Goal: Information Seeking & Learning: Learn about a topic

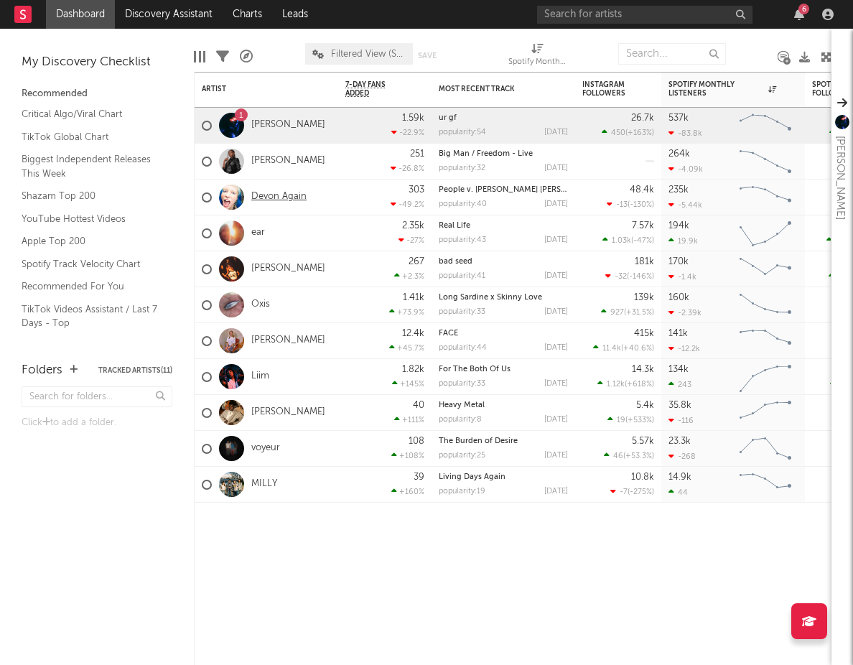
click at [277, 200] on link "Devon Again" at bounding box center [278, 197] width 55 height 12
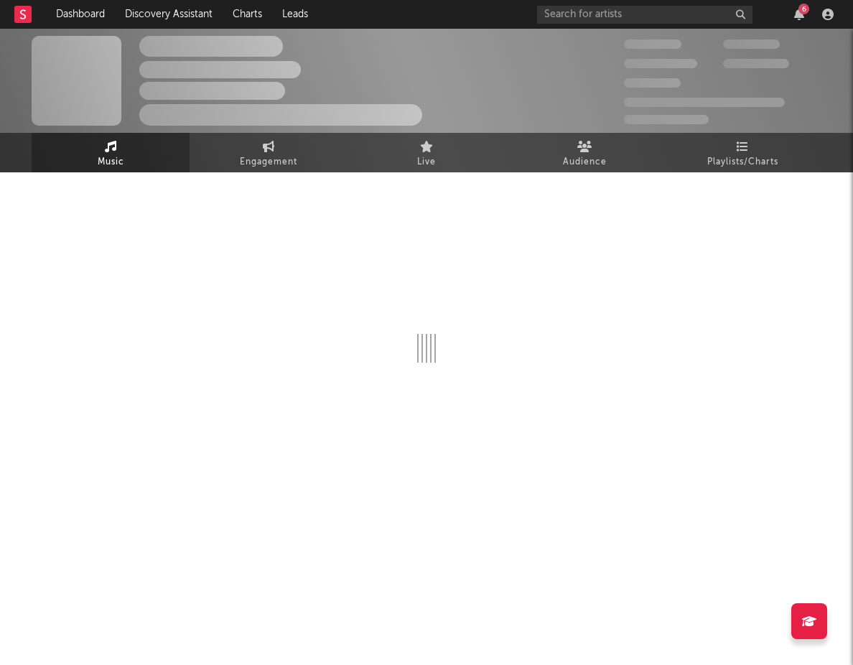
select select "6m"
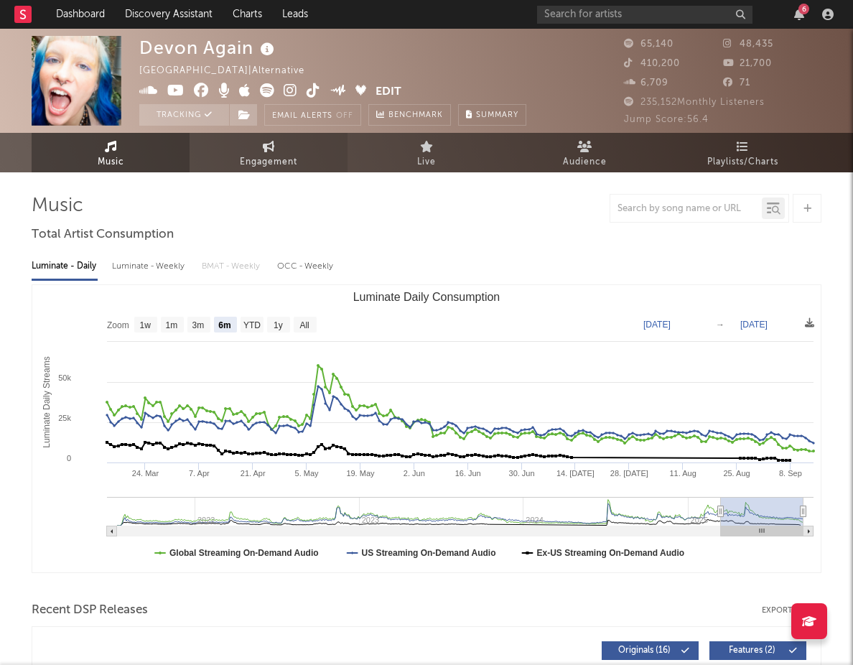
click at [256, 157] on span "Engagement" at bounding box center [268, 162] width 57 height 17
select select "1w"
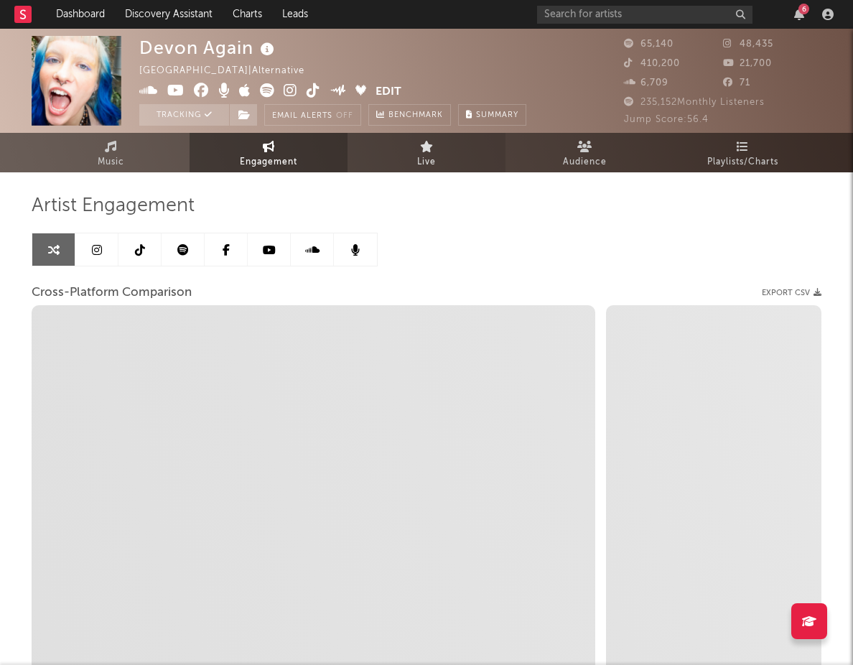
click at [402, 164] on link "Live" at bounding box center [426, 152] width 158 height 39
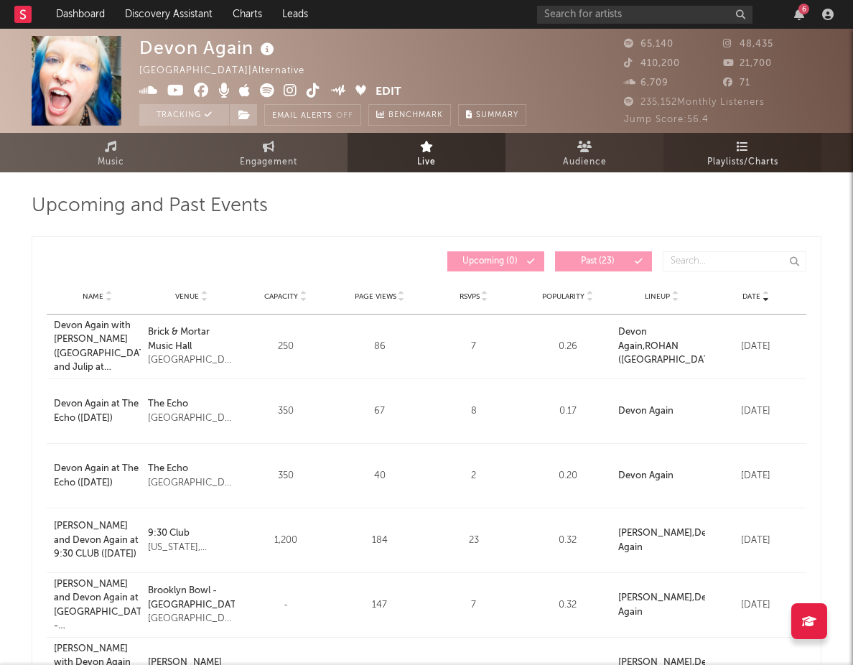
click at [757, 155] on span "Playlists/Charts" at bounding box center [742, 162] width 71 height 17
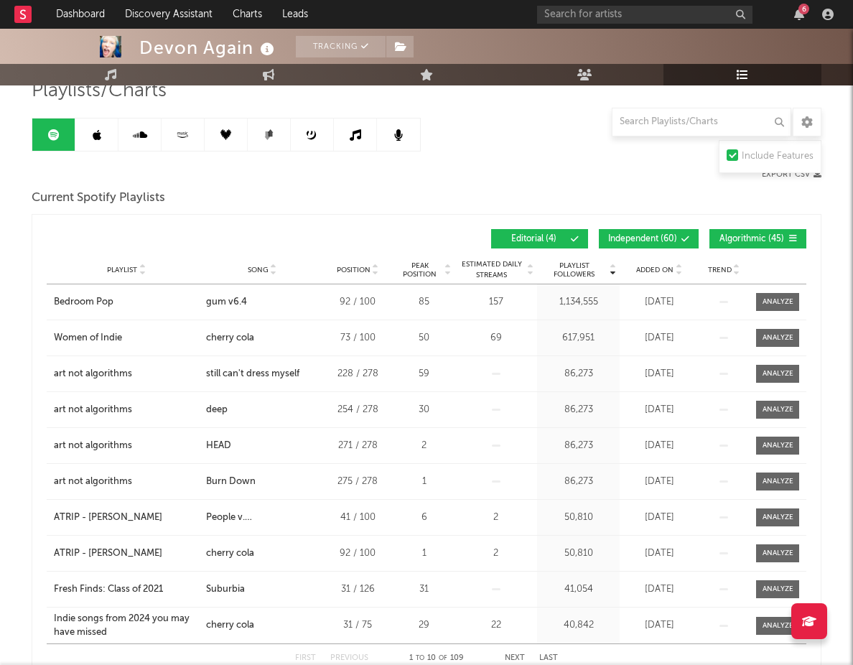
scroll to position [116, 0]
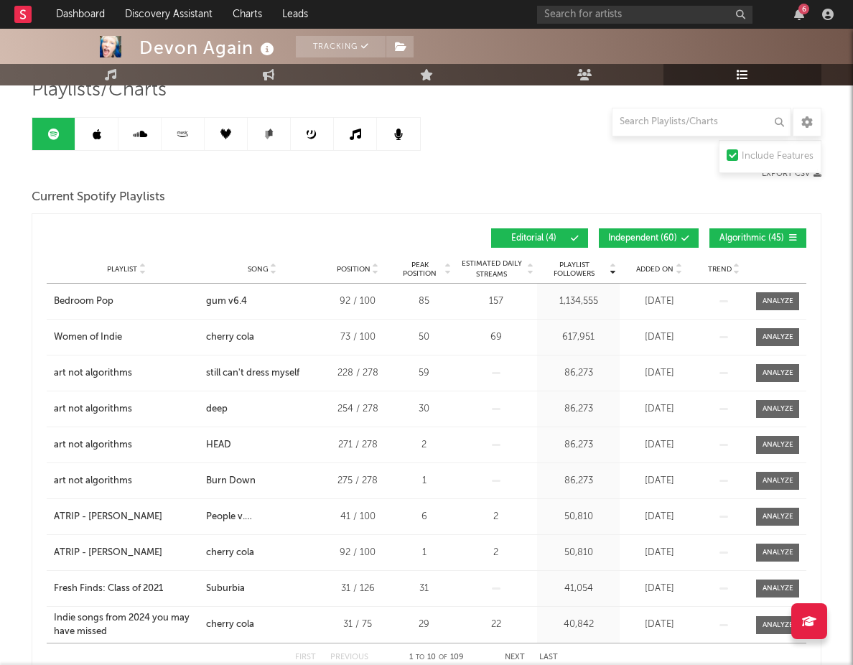
click at [670, 240] on span "Independent ( 60 )" at bounding box center [642, 238] width 69 height 9
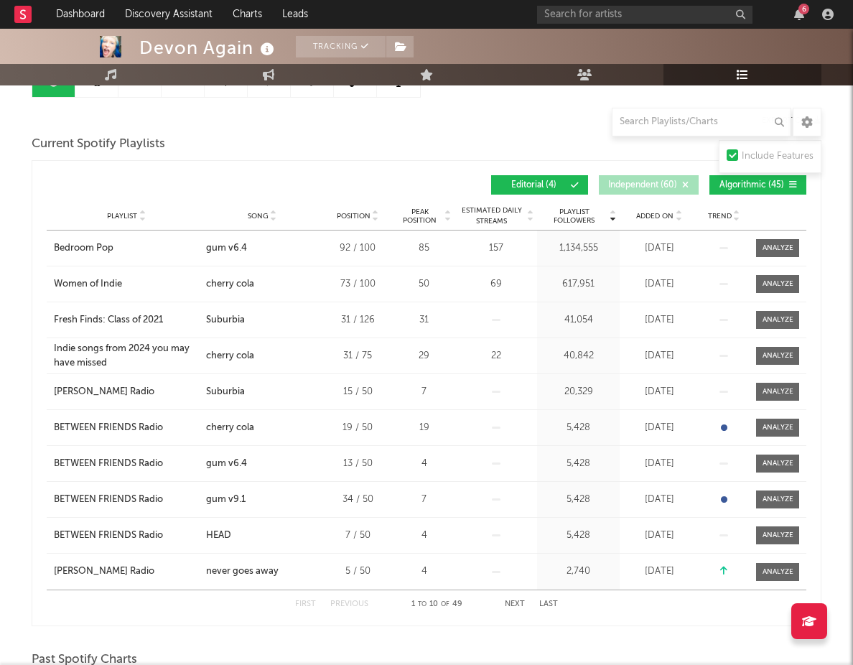
scroll to position [169, 0]
click at [557, 183] on span "Editorial ( 4 )" at bounding box center [533, 184] width 66 height 9
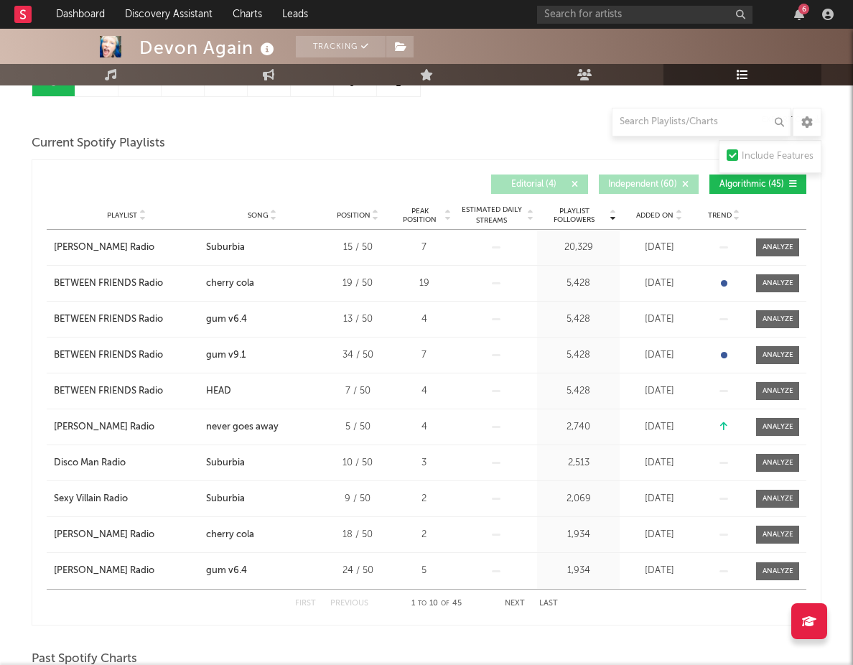
click at [557, 183] on span "Editorial ( 4 )" at bounding box center [533, 184] width 66 height 9
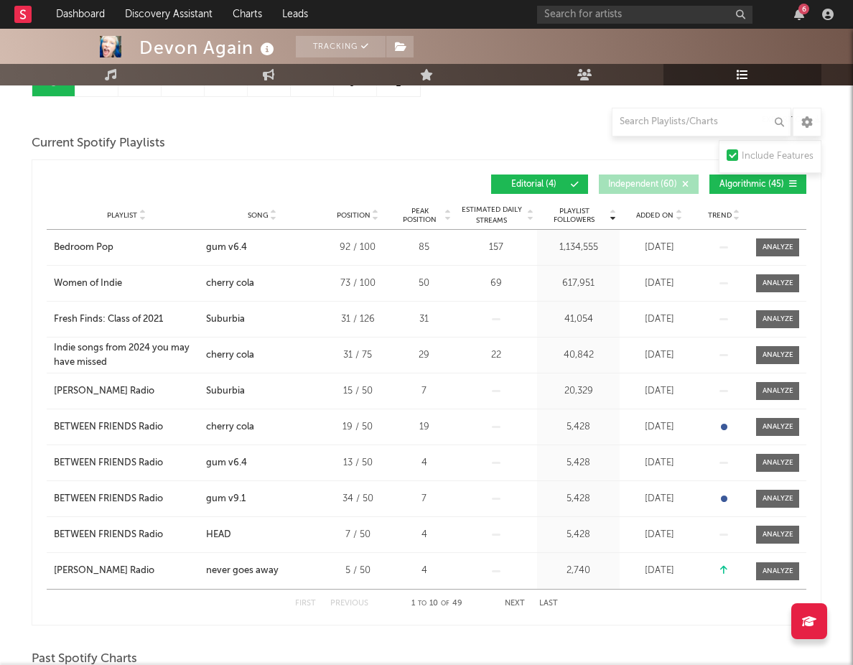
click at [731, 186] on span "Algorithmic ( 45 )" at bounding box center [752, 184] width 66 height 9
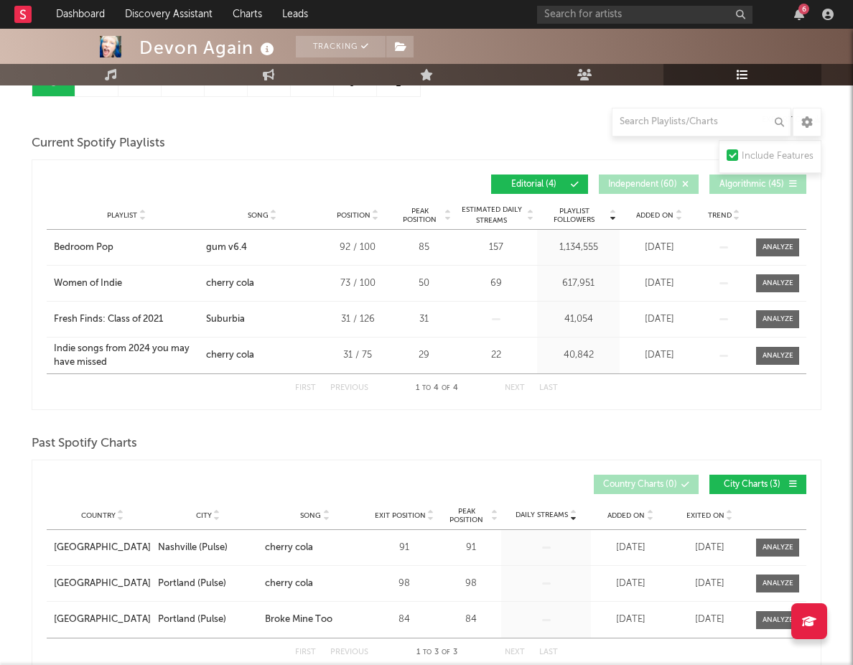
click at [731, 186] on span "Algorithmic ( 45 )" at bounding box center [752, 184] width 66 height 9
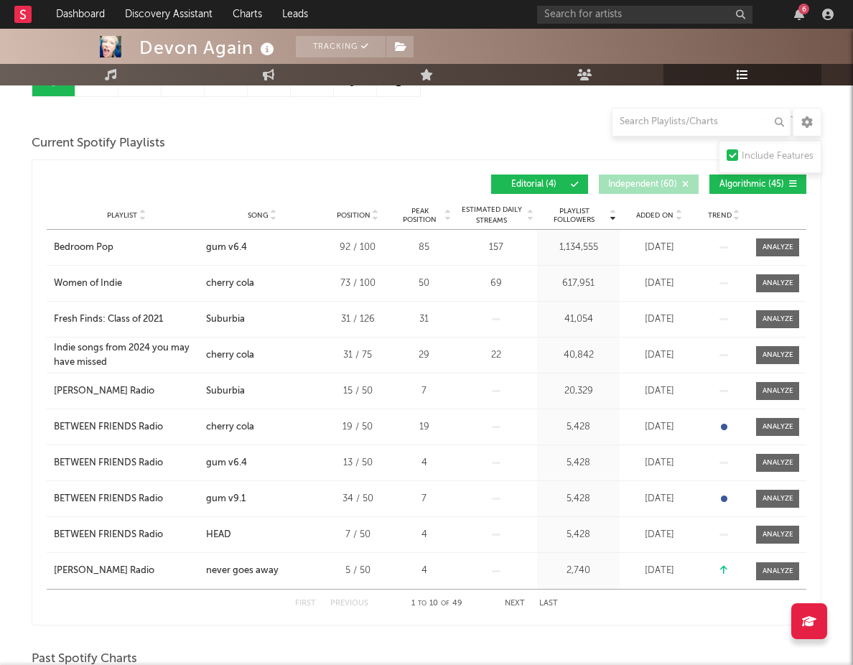
click at [533, 177] on button "Editorial ( 4 )" at bounding box center [539, 183] width 97 height 19
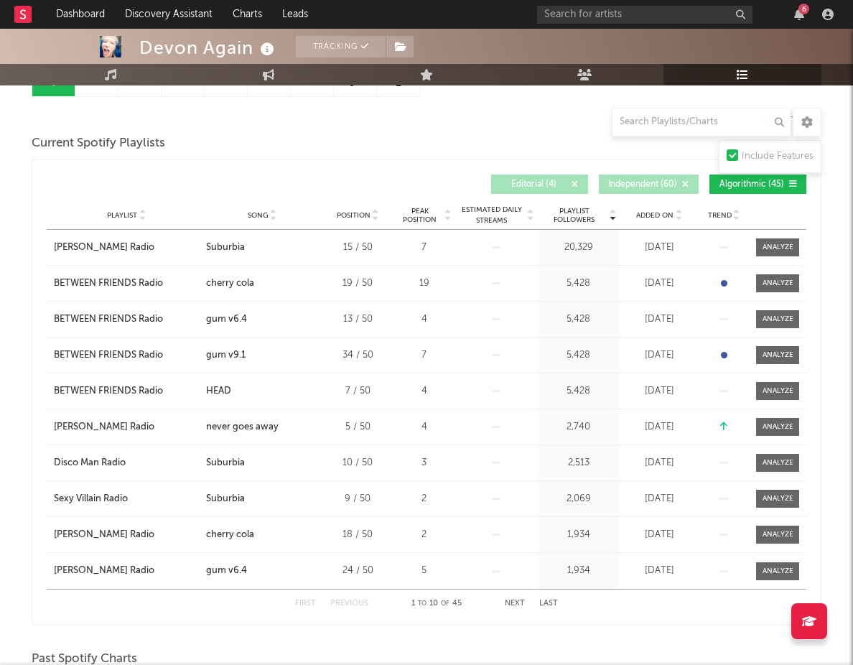
click at [674, 174] on button "Independent ( 60 )" at bounding box center [649, 183] width 100 height 19
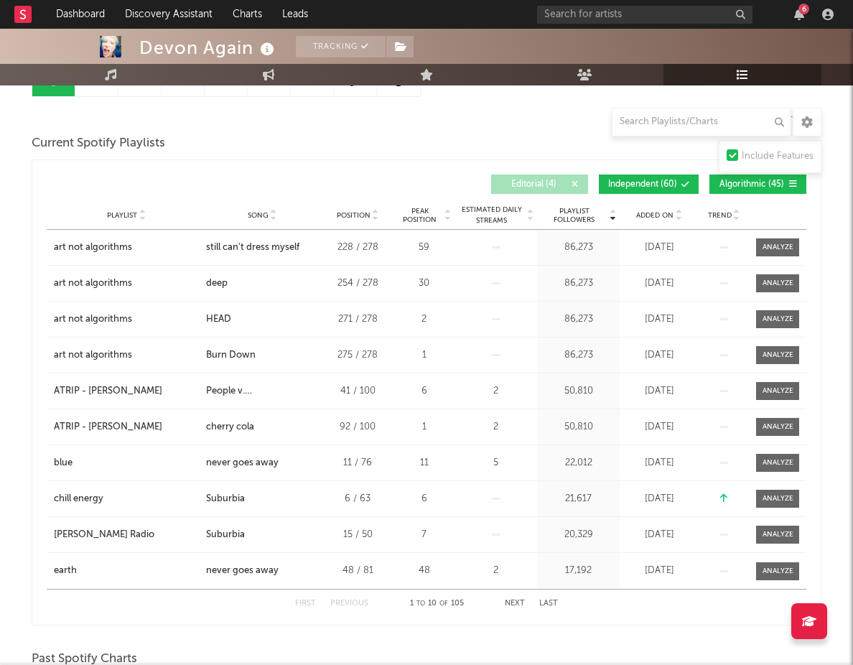
click at [559, 177] on button "Editorial ( 4 )" at bounding box center [539, 183] width 97 height 19
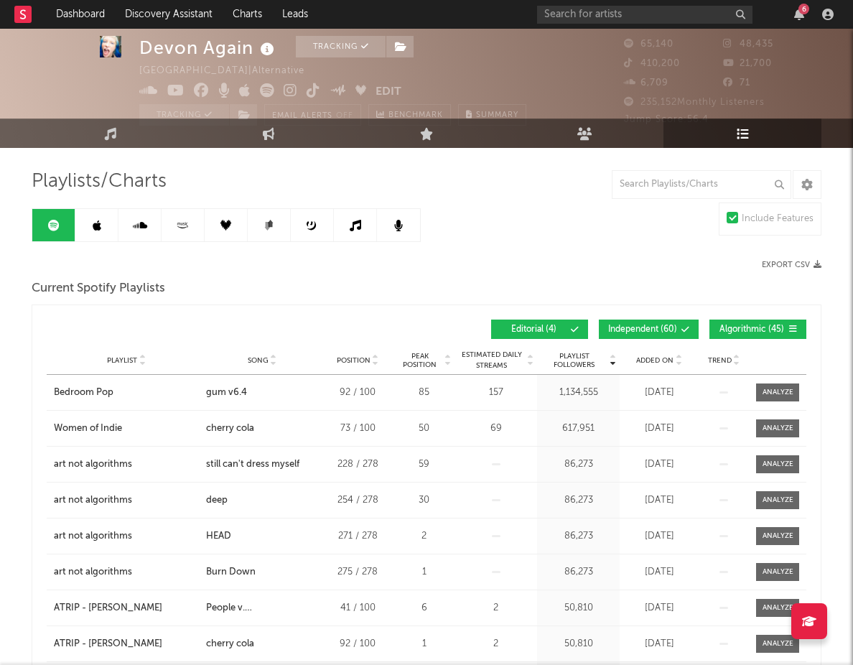
scroll to position [0, 0]
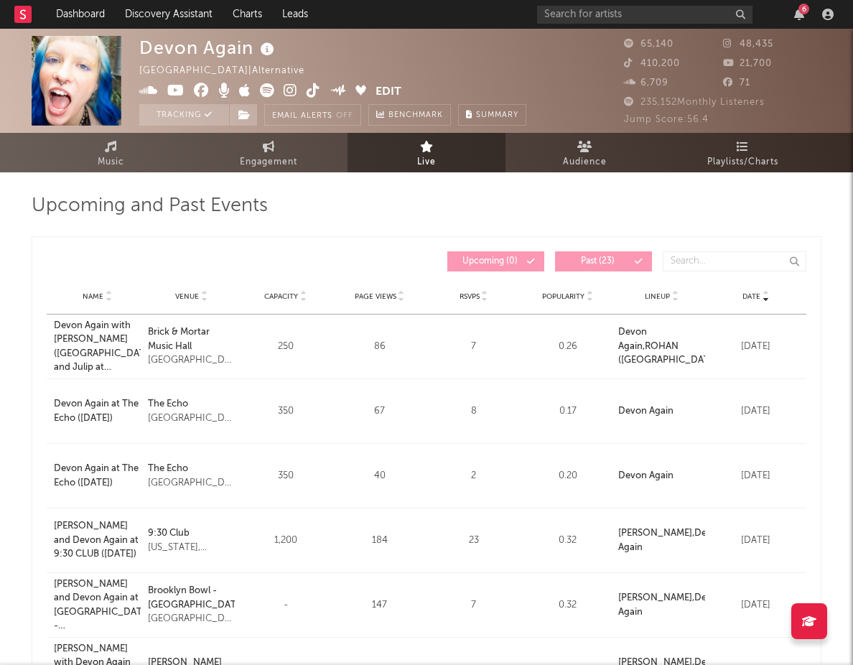
select select "1m"
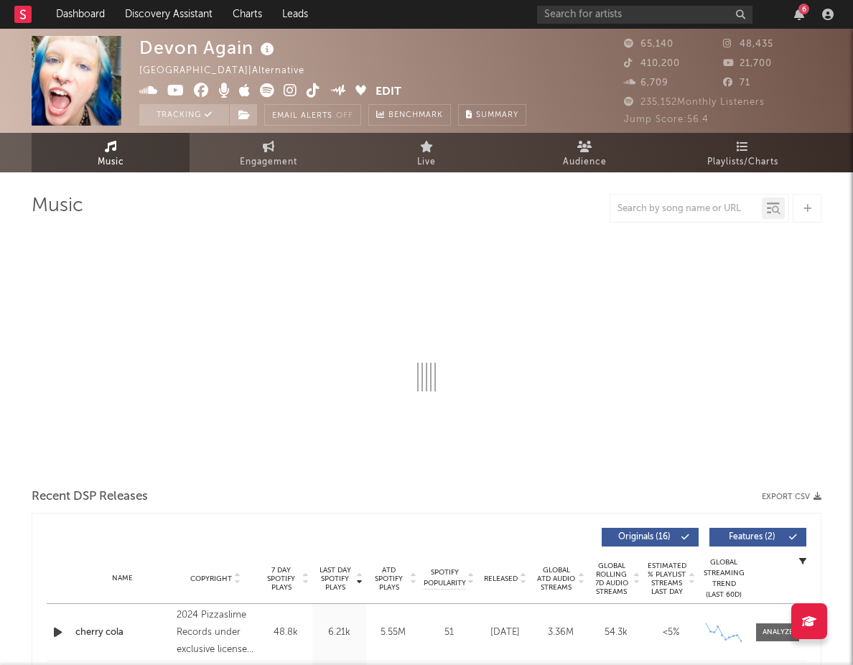
select select "6m"
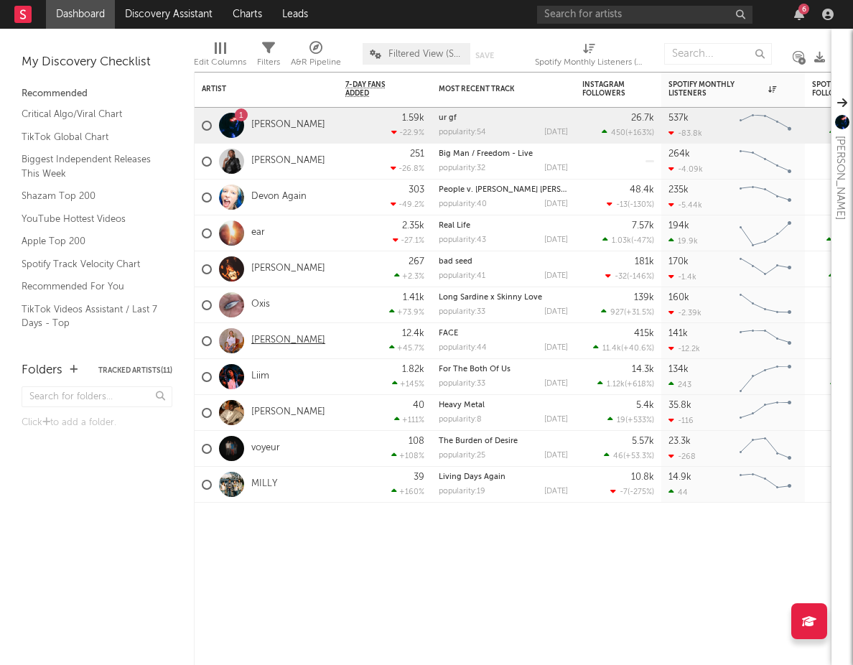
click at [287, 335] on link "Dev Lemons" at bounding box center [288, 341] width 74 height 12
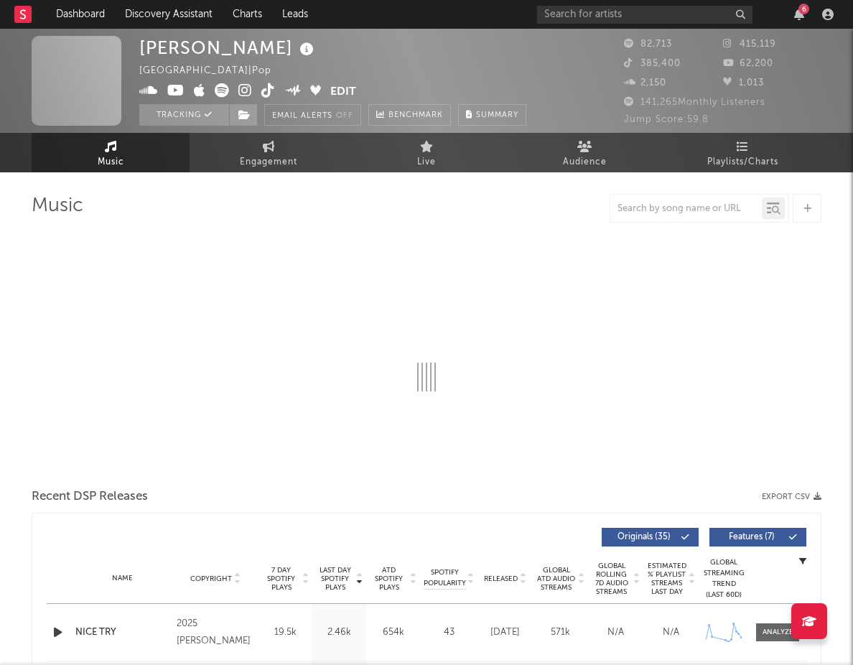
select select "6m"
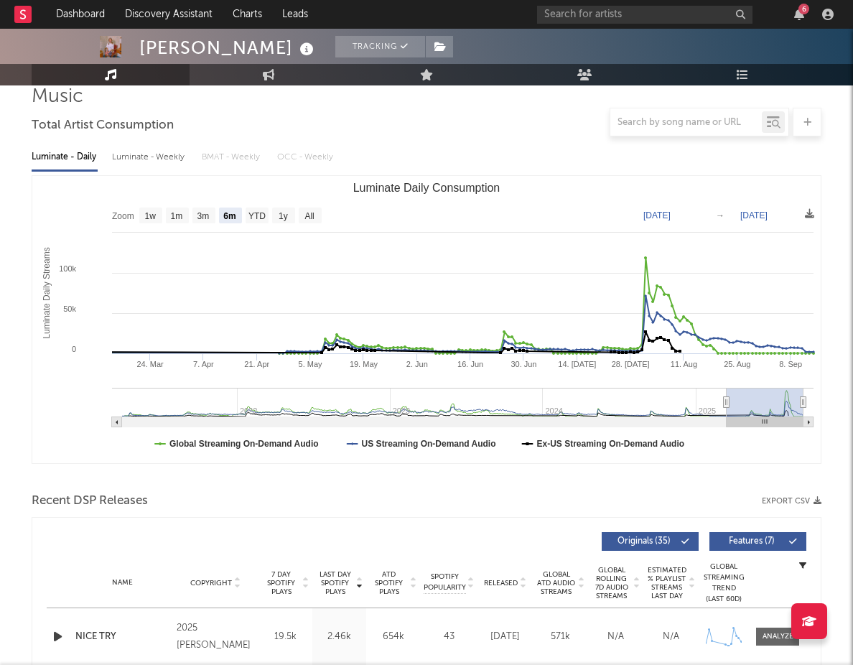
scroll to position [116, 0]
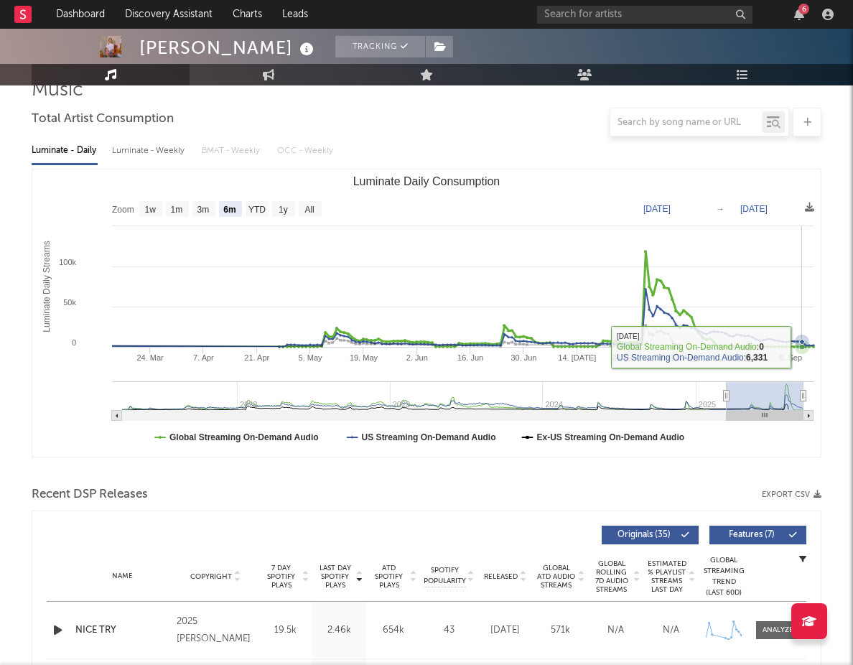
click at [799, 347] on icon "Luminate Daily Consumption" at bounding box center [802, 342] width 14 height 14
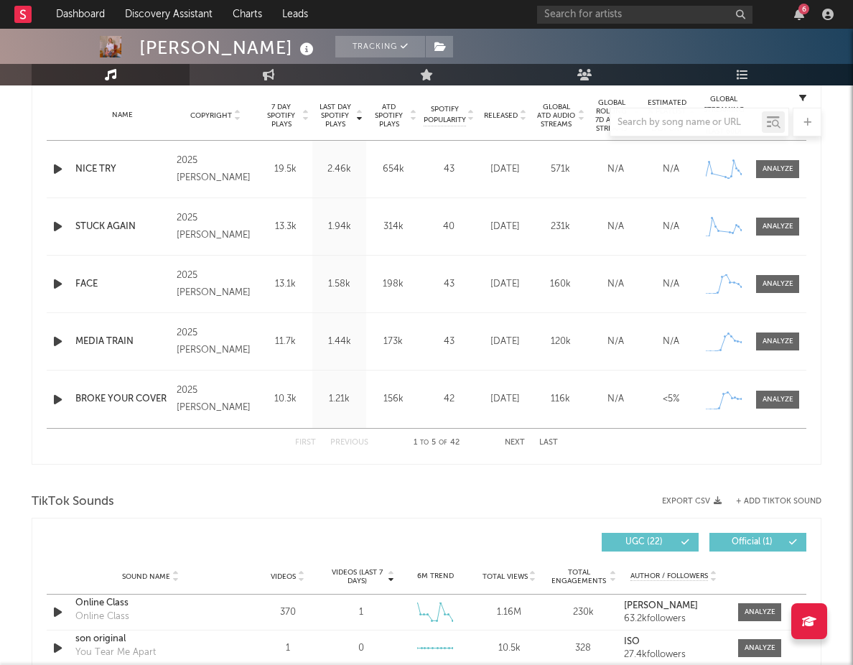
scroll to position [0, 0]
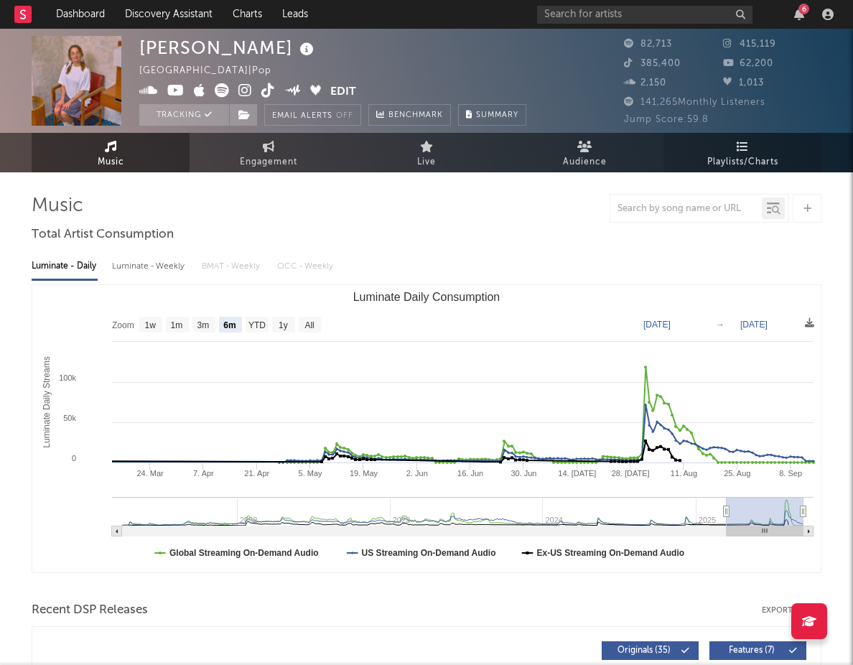
click at [745, 151] on icon at bounding box center [743, 146] width 12 height 11
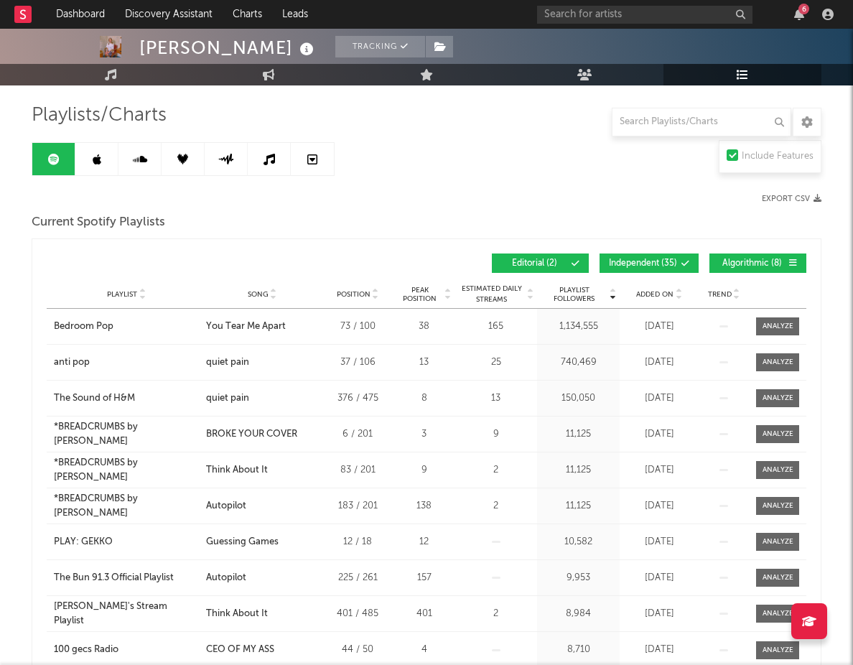
scroll to position [121, 0]
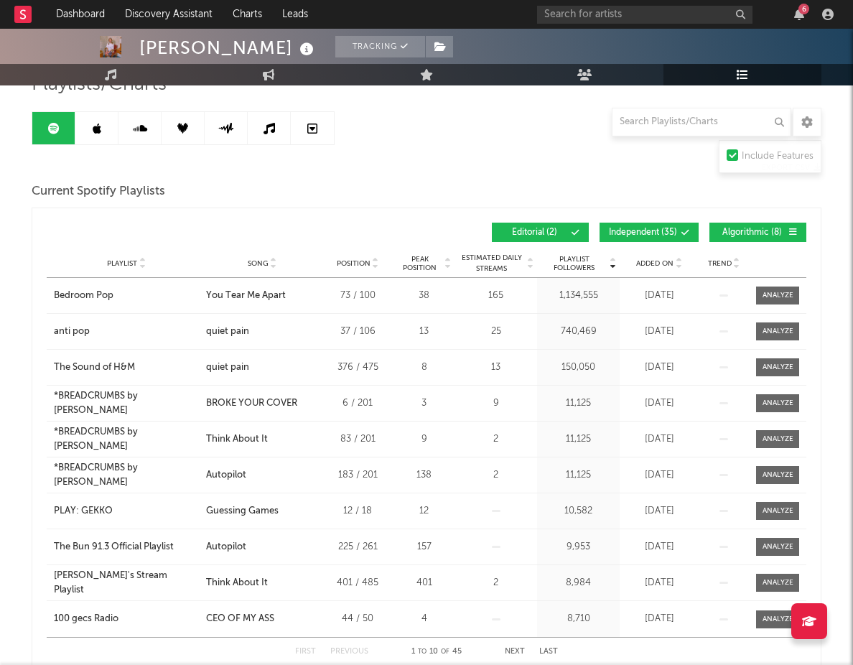
click at [678, 233] on button "Independent ( 35 )" at bounding box center [648, 232] width 99 height 19
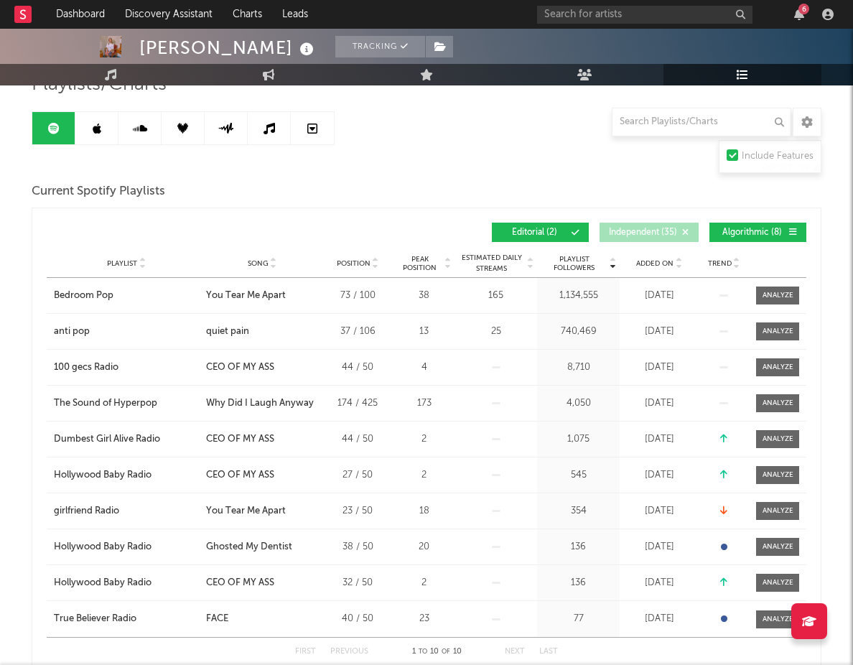
click at [770, 230] on span "Algorithmic ( 8 )" at bounding box center [752, 232] width 66 height 9
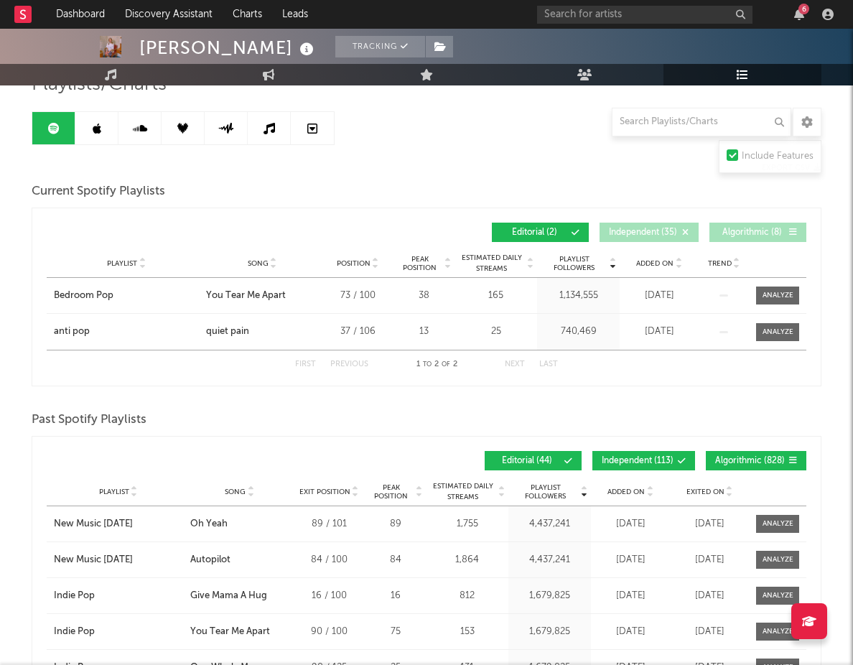
click at [626, 229] on span "Independent ( 35 )" at bounding box center [643, 232] width 68 height 9
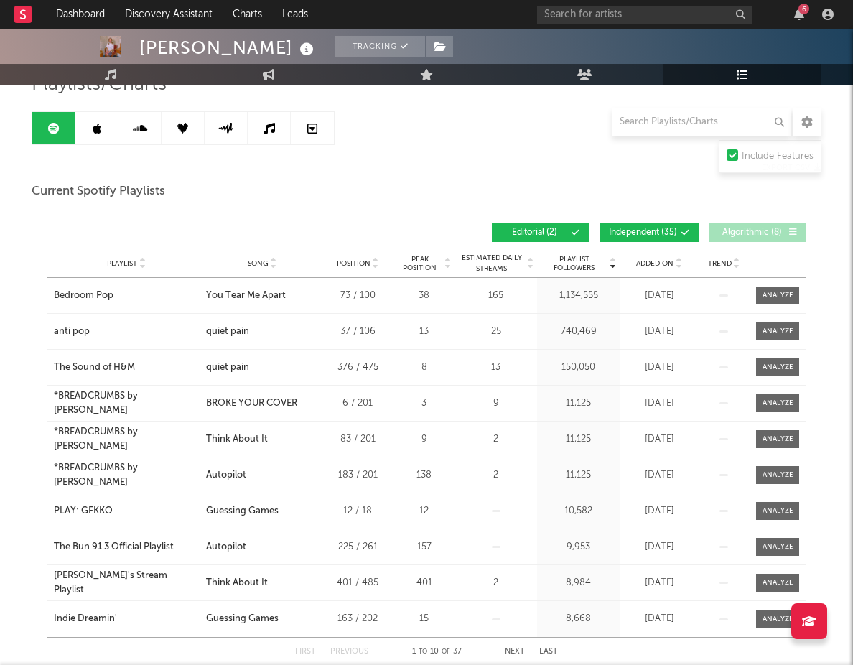
click at [569, 227] on button "Editorial ( 2 )" at bounding box center [540, 232] width 97 height 19
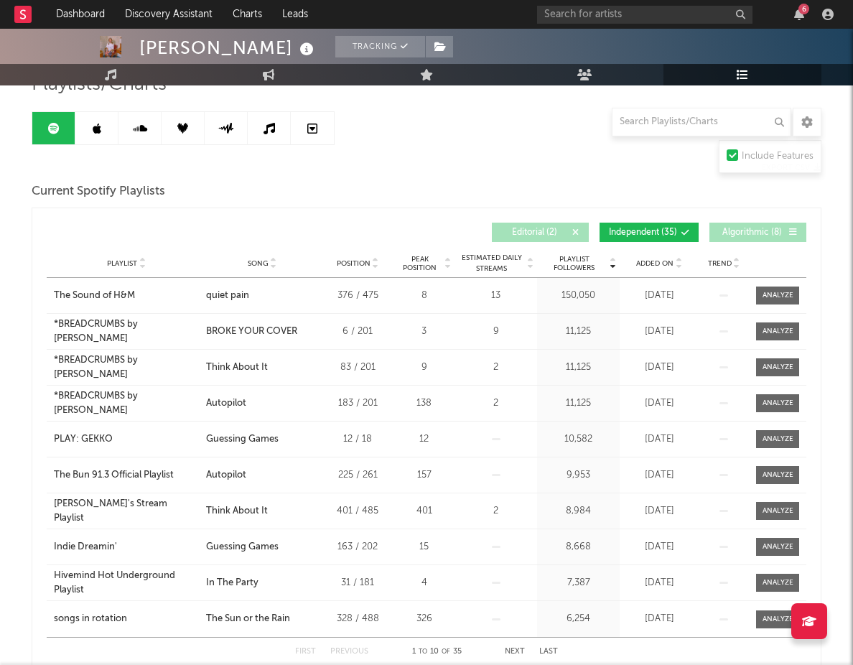
click at [743, 233] on span "Algorithmic ( 8 )" at bounding box center [752, 232] width 66 height 9
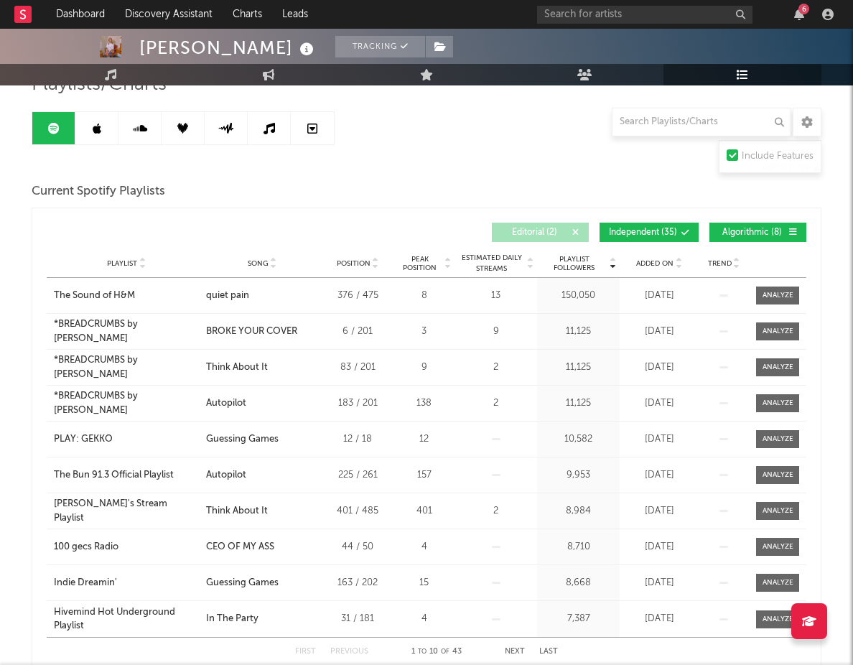
click at [566, 224] on button "Editorial ( 2 )" at bounding box center [540, 232] width 97 height 19
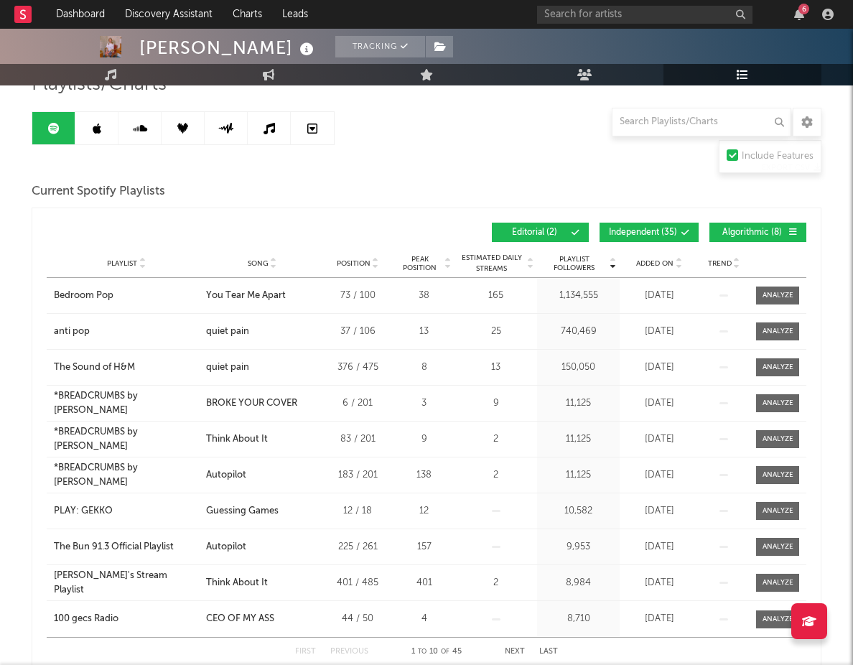
click at [664, 224] on button "Independent ( 35 )" at bounding box center [648, 232] width 99 height 19
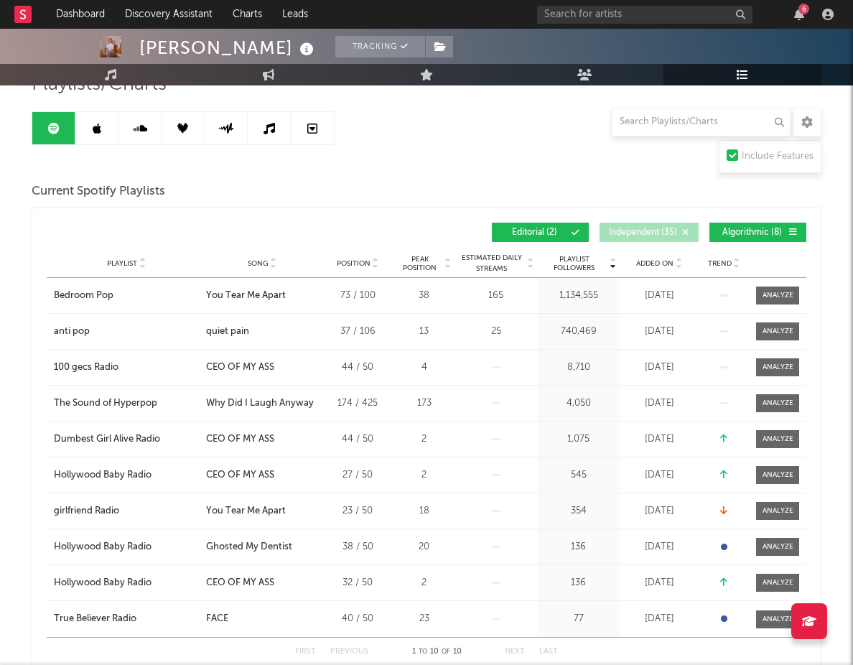
click at [777, 224] on button "Algorithmic ( 8 )" at bounding box center [757, 232] width 97 height 19
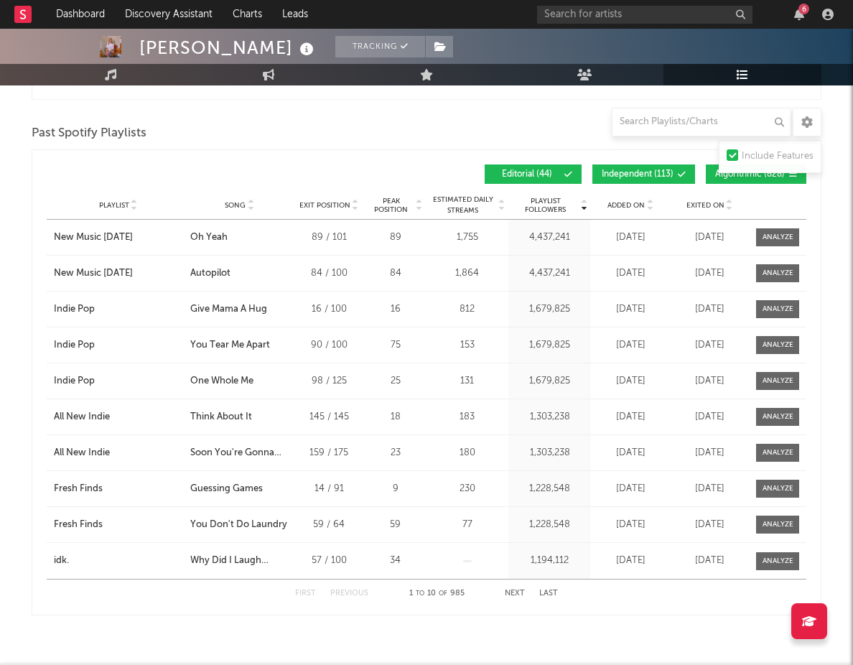
scroll to position [403, 0]
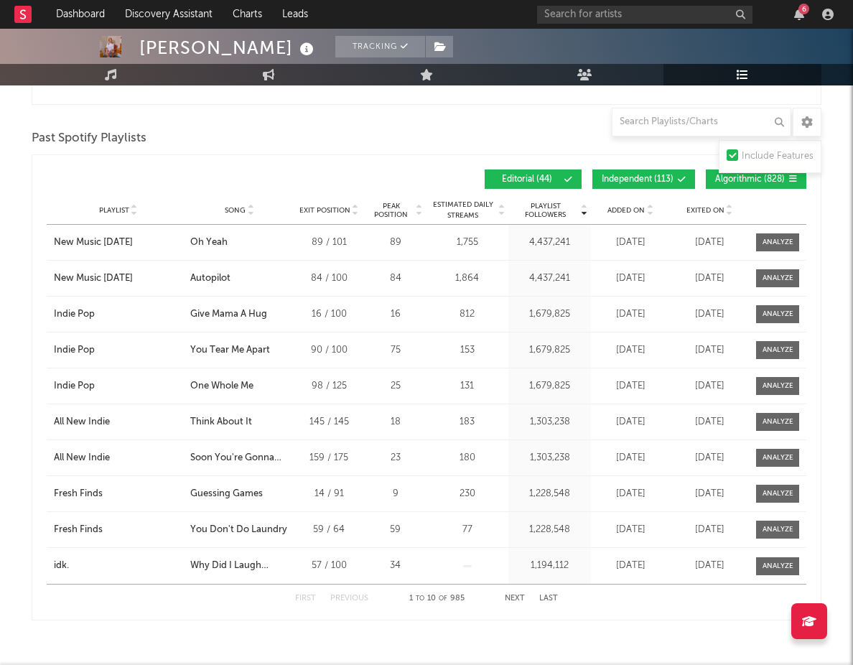
click at [601, 172] on button "Independent ( 113 )" at bounding box center [643, 178] width 103 height 19
click at [724, 179] on span "Algorithmic ( 828 )" at bounding box center [750, 179] width 70 height 9
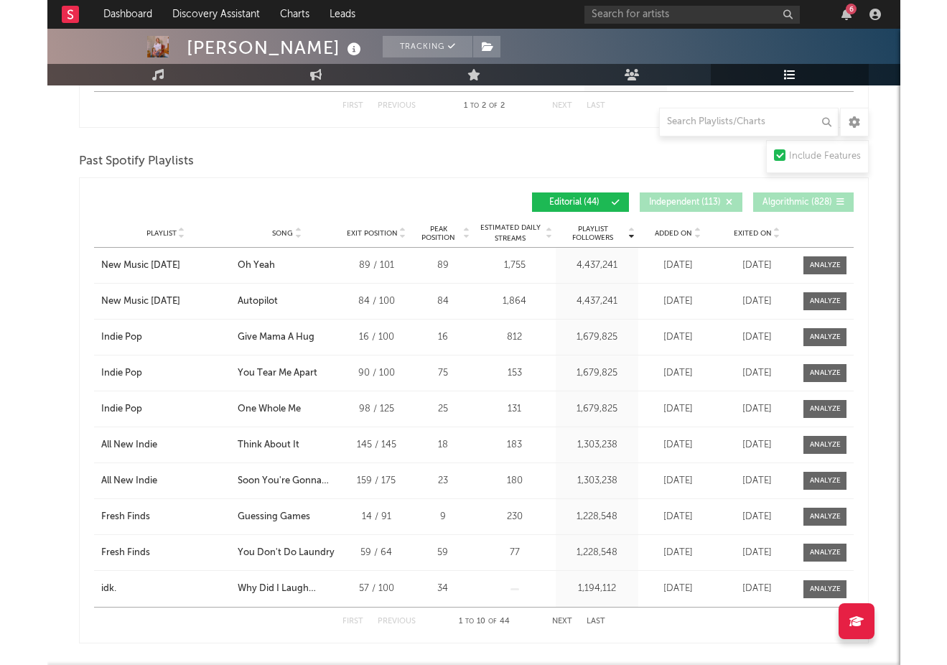
scroll to position [0, 0]
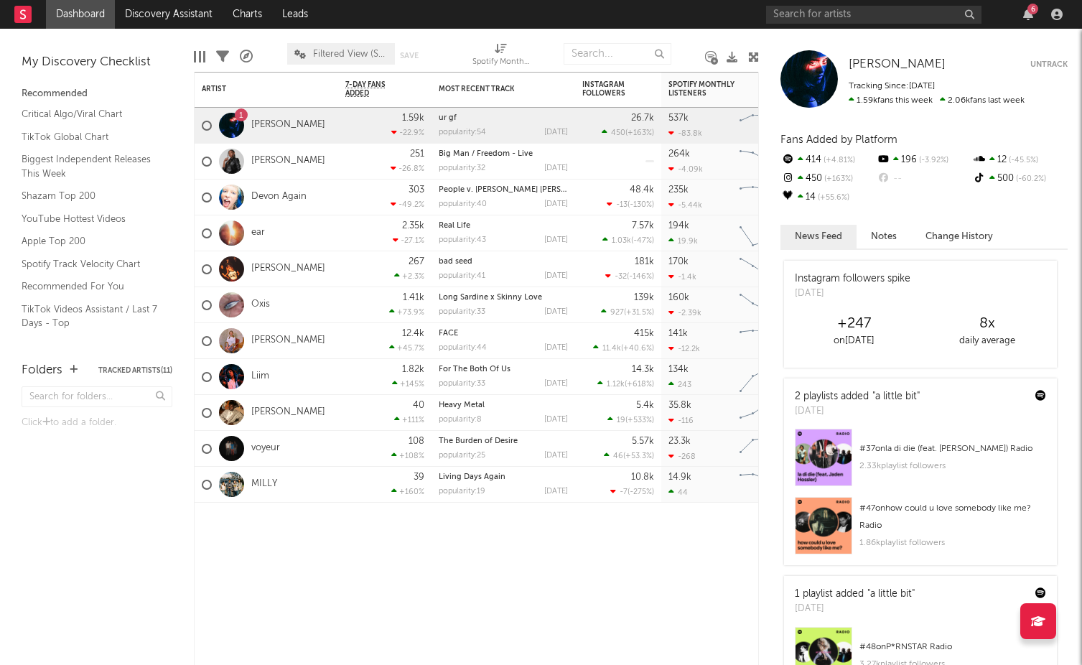
click at [701, 6] on nav "Dashboard Discovery Assistant Charts Leads 6" at bounding box center [541, 14] width 1082 height 29
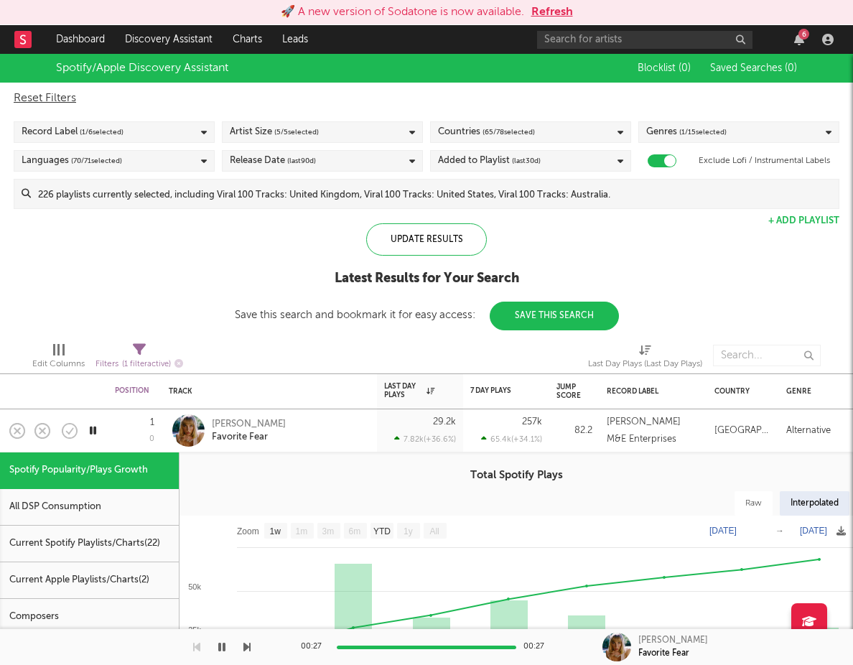
select select "1w"
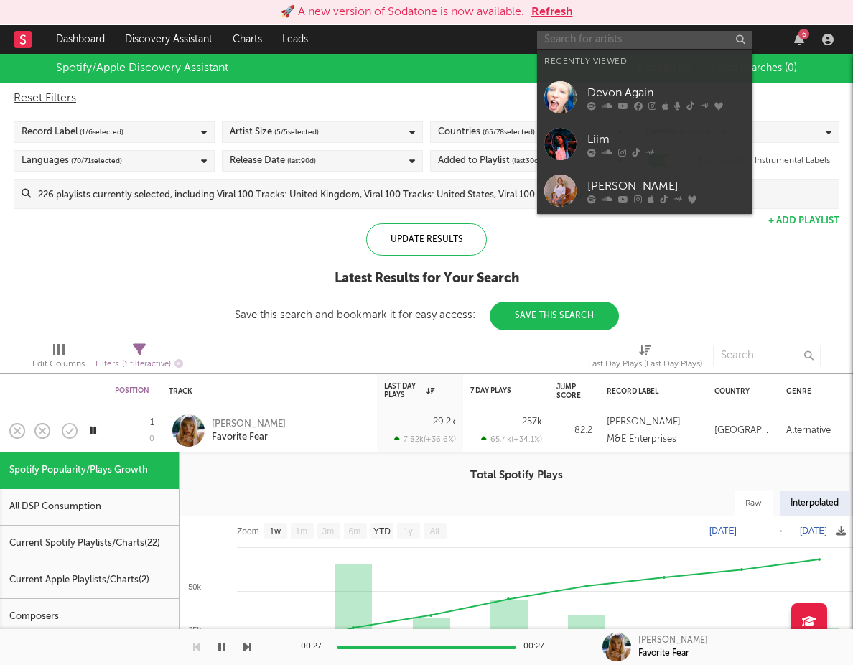
click at [625, 34] on input "text" at bounding box center [644, 40] width 215 height 18
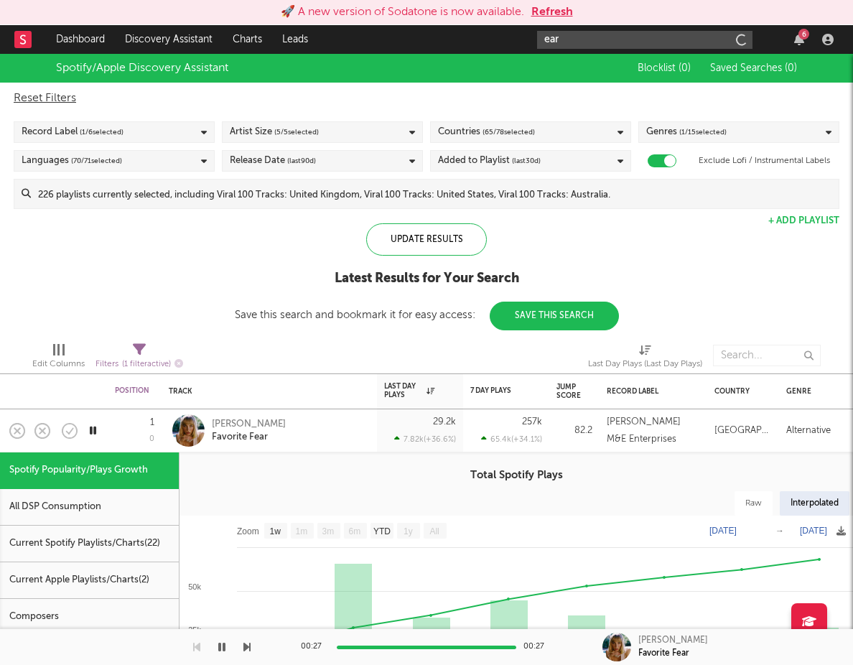
type input "ear"
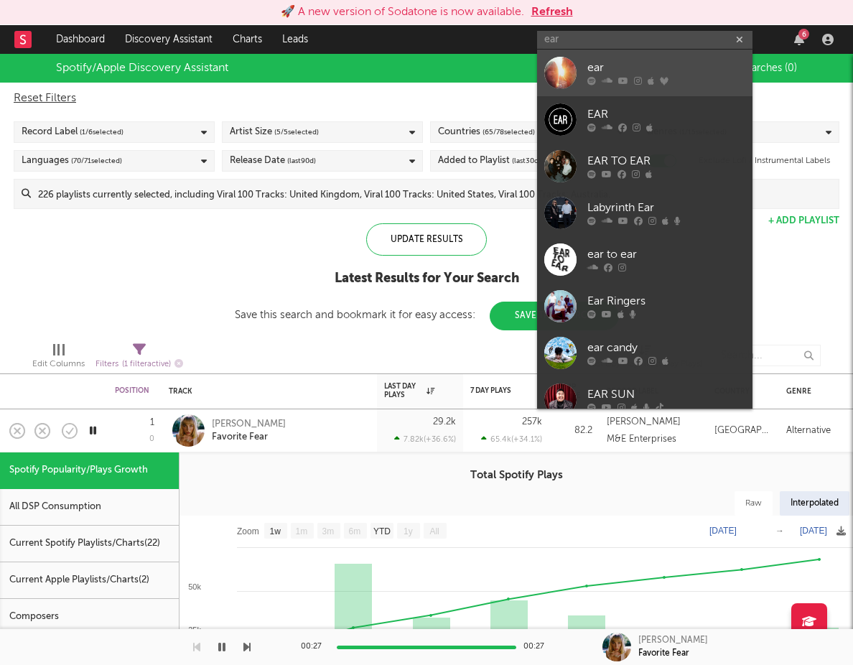
click at [637, 67] on div "ear" at bounding box center [666, 68] width 158 height 17
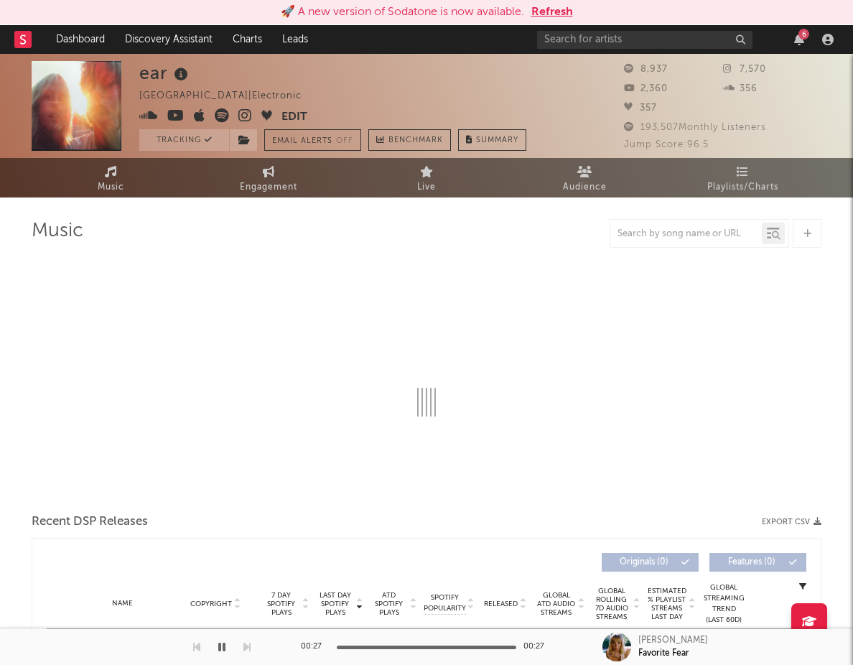
select select "1w"
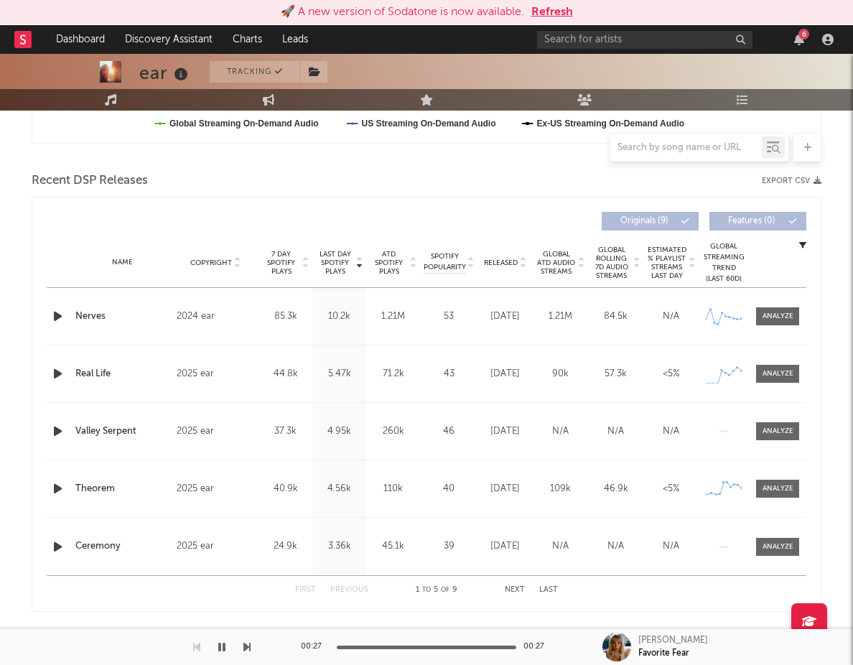
scroll to position [455, 0]
click at [778, 317] on div at bounding box center [777, 315] width 31 height 11
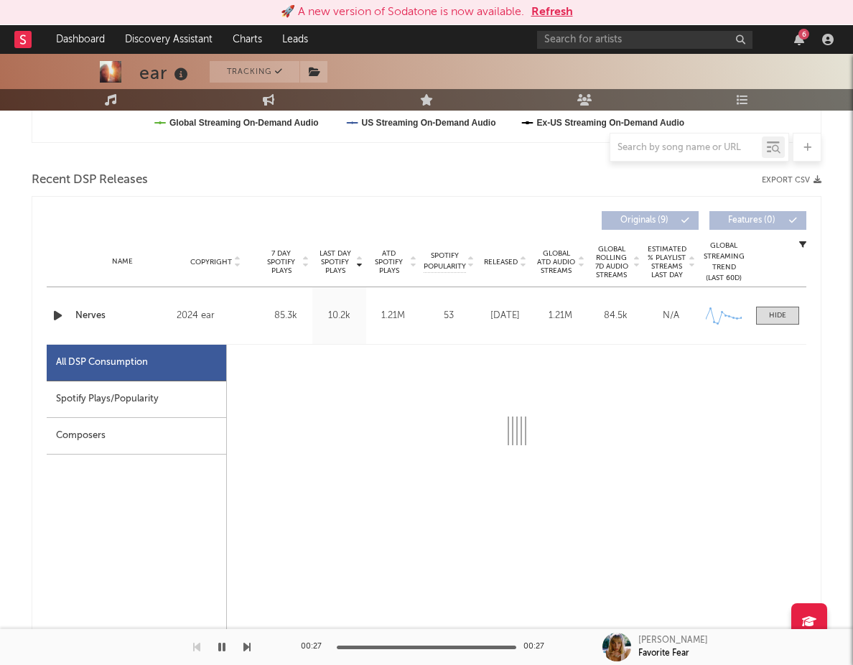
select select "1w"
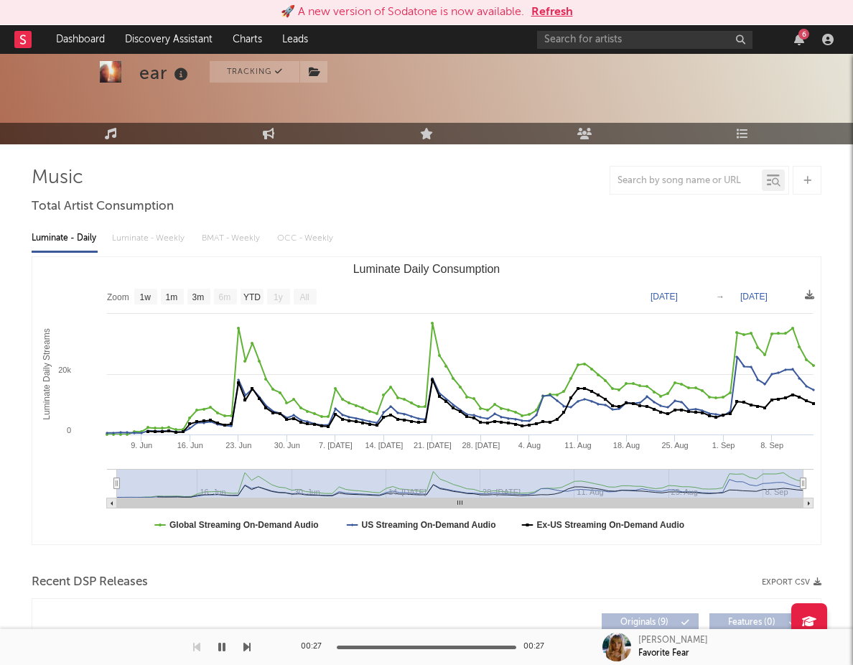
scroll to position [39, 0]
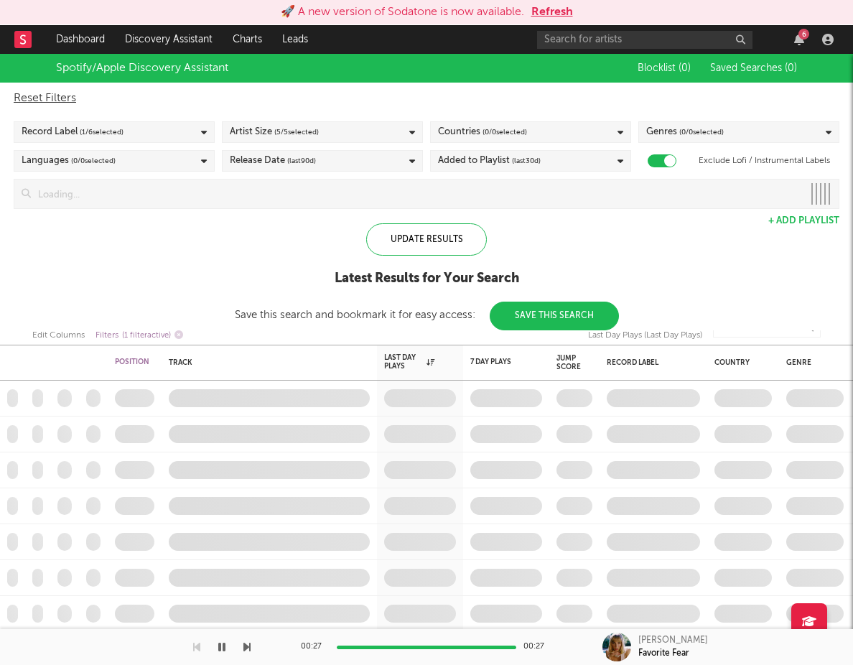
checkbox input "true"
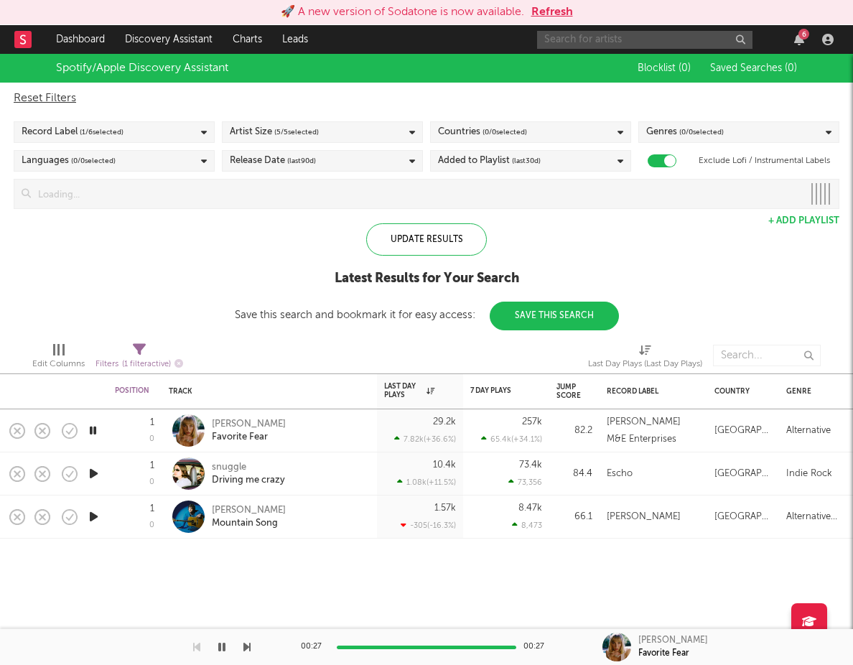
click at [602, 40] on input "text" at bounding box center [644, 40] width 215 height 18
click at [93, 40] on link "Dashboard" at bounding box center [80, 39] width 69 height 29
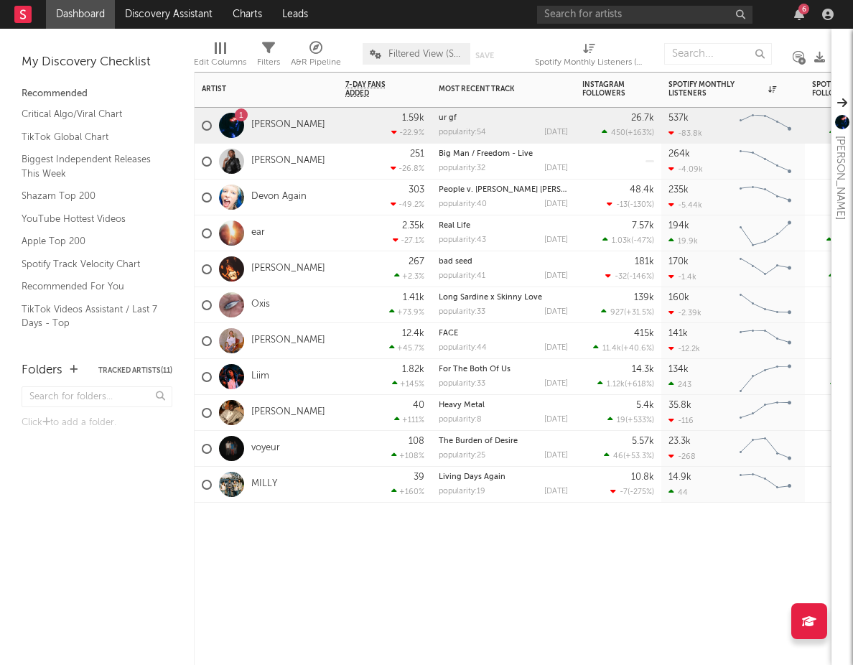
click at [247, 233] on div at bounding box center [231, 232] width 39 height 25
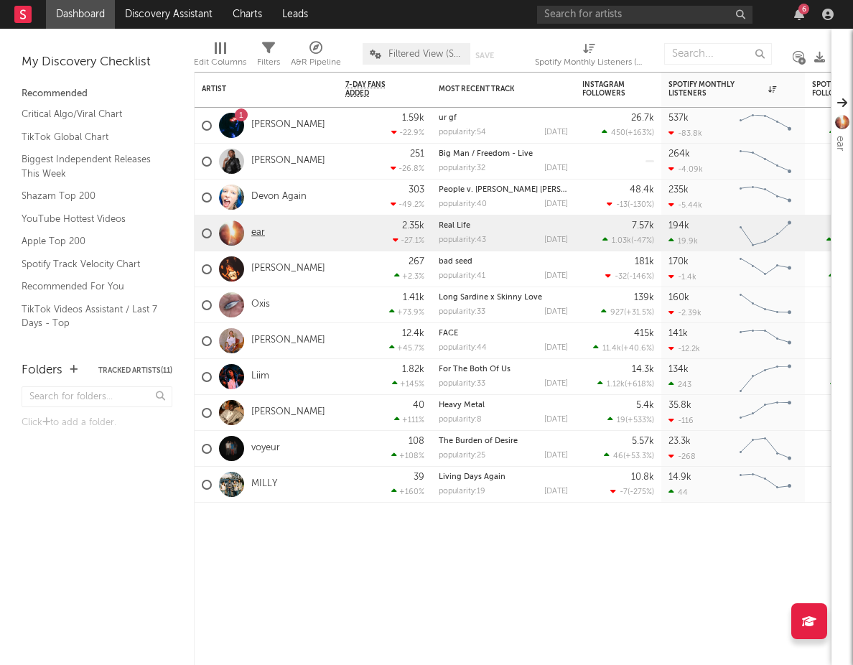
click at [255, 234] on link "ear" at bounding box center [258, 233] width 14 height 12
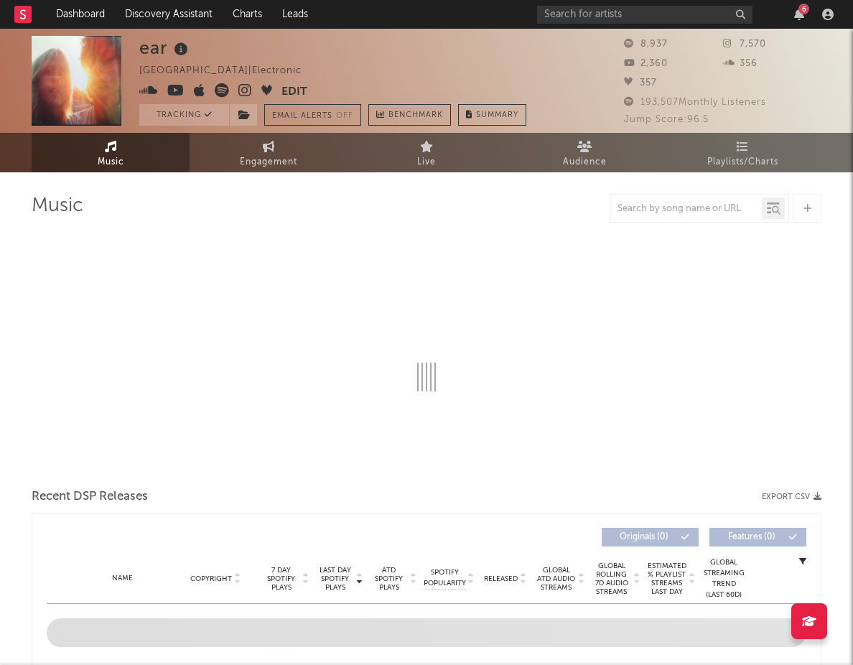
select select "1w"
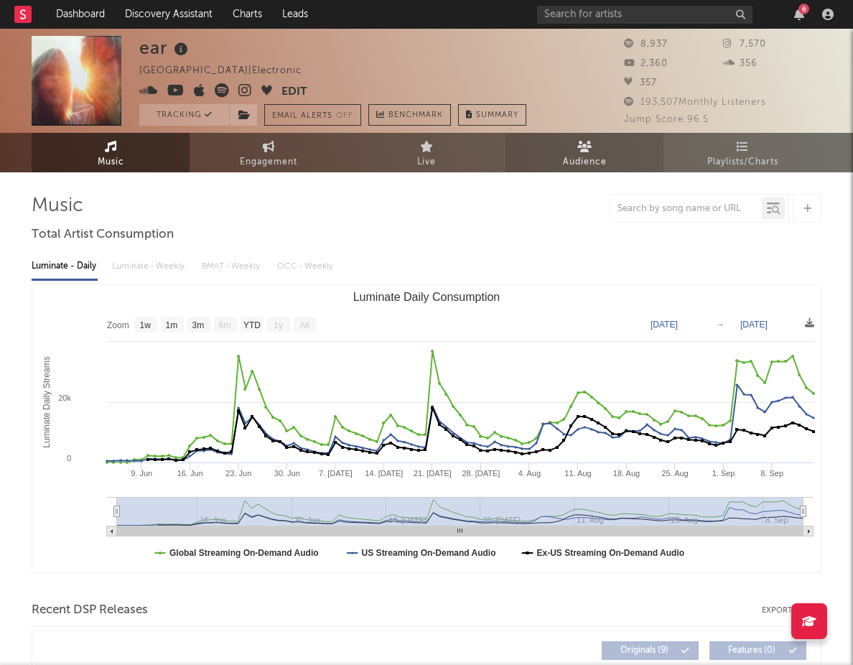
click at [600, 164] on span "Audience" at bounding box center [585, 162] width 44 height 17
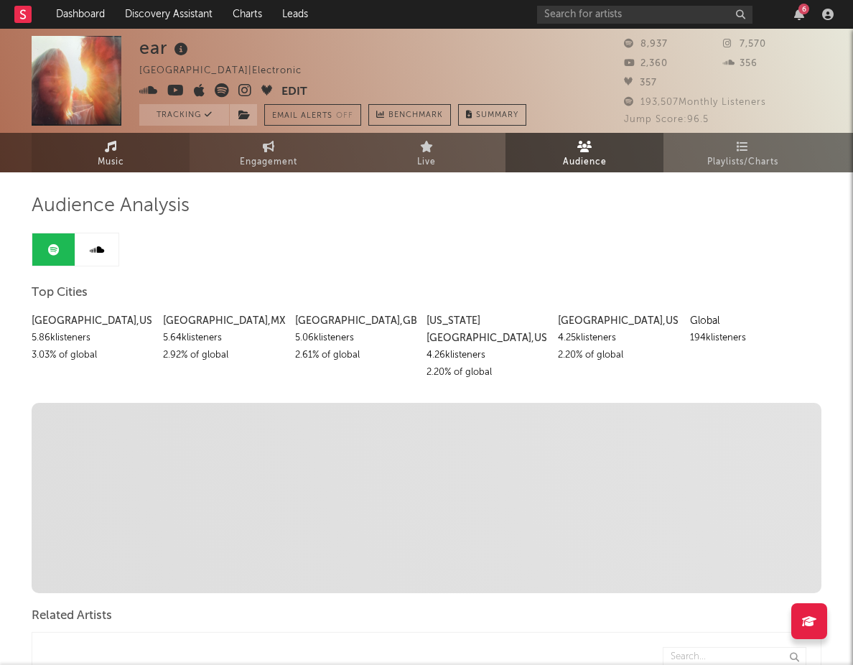
click at [126, 142] on link "Music" at bounding box center [111, 152] width 158 height 39
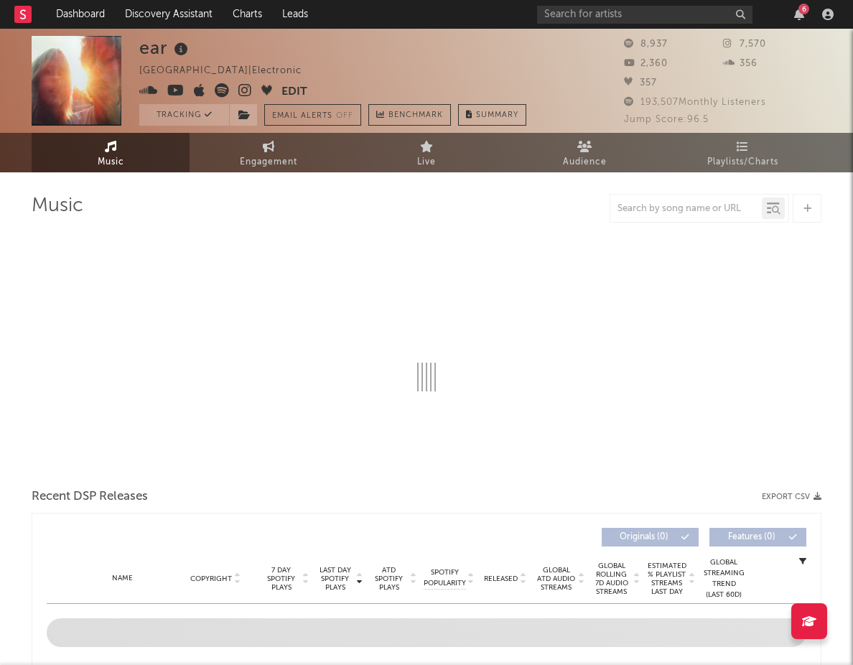
select select "1w"
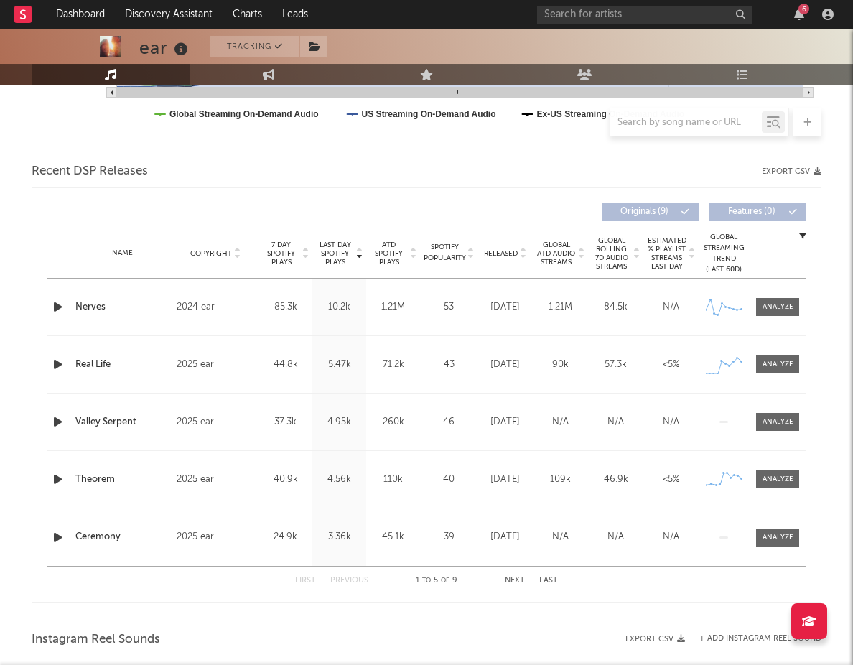
scroll to position [437, 0]
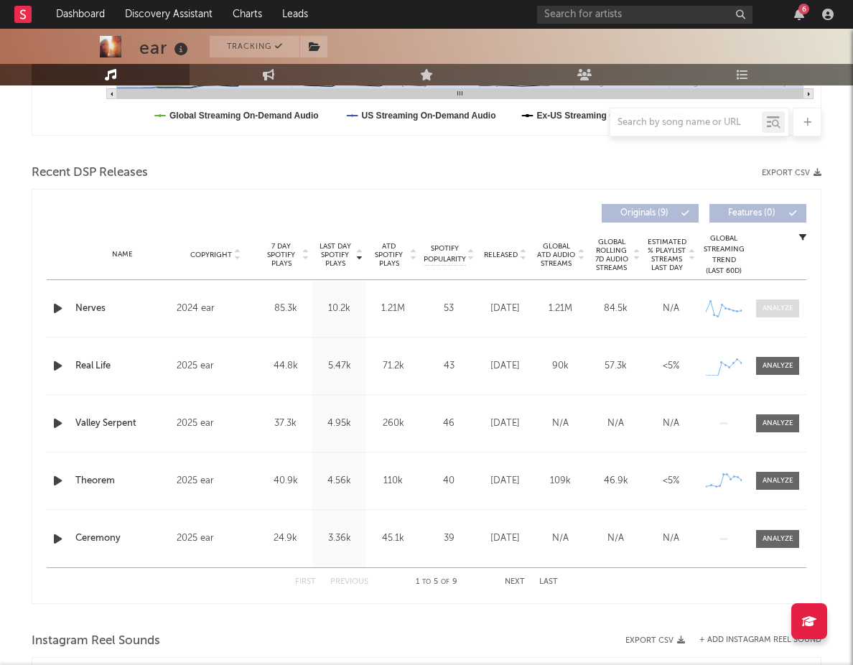
click at [786, 307] on div at bounding box center [777, 308] width 31 height 11
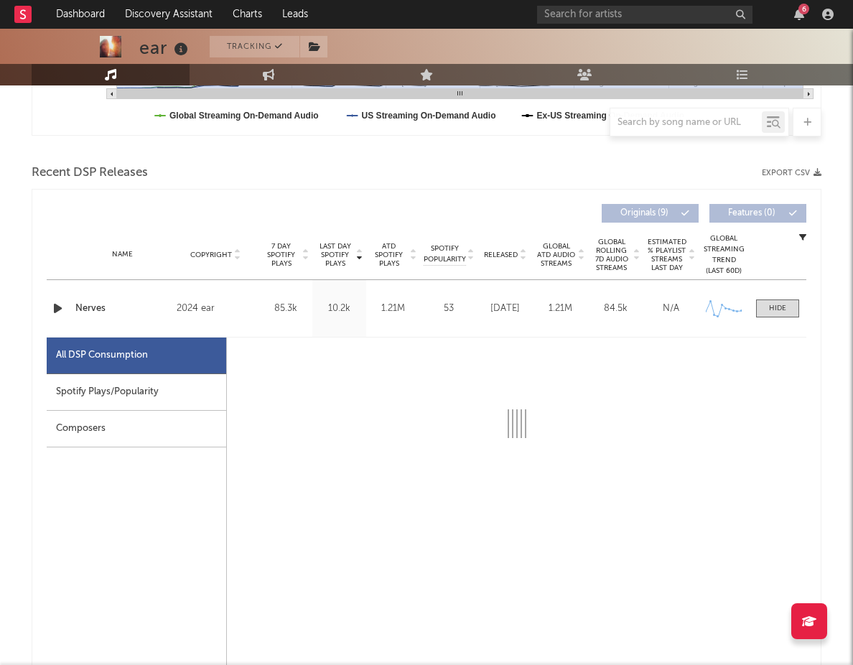
select select "1w"
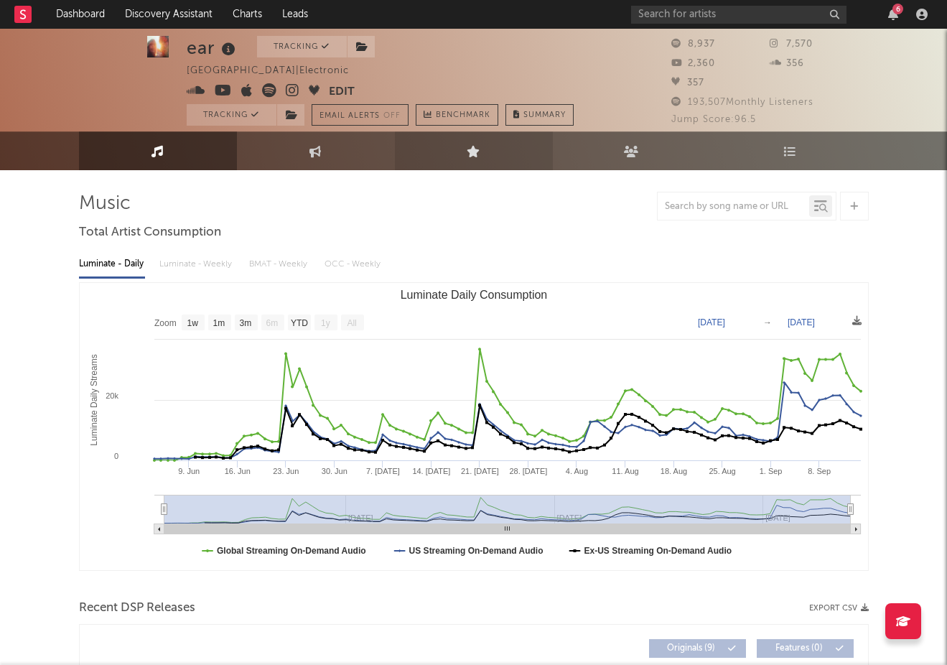
scroll to position [0, 0]
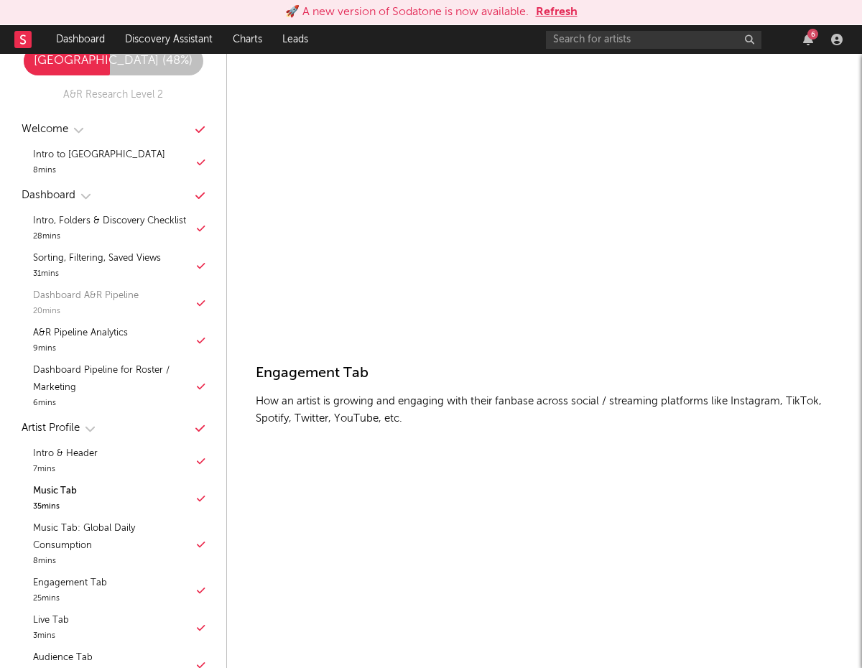
scroll to position [4359, 0]
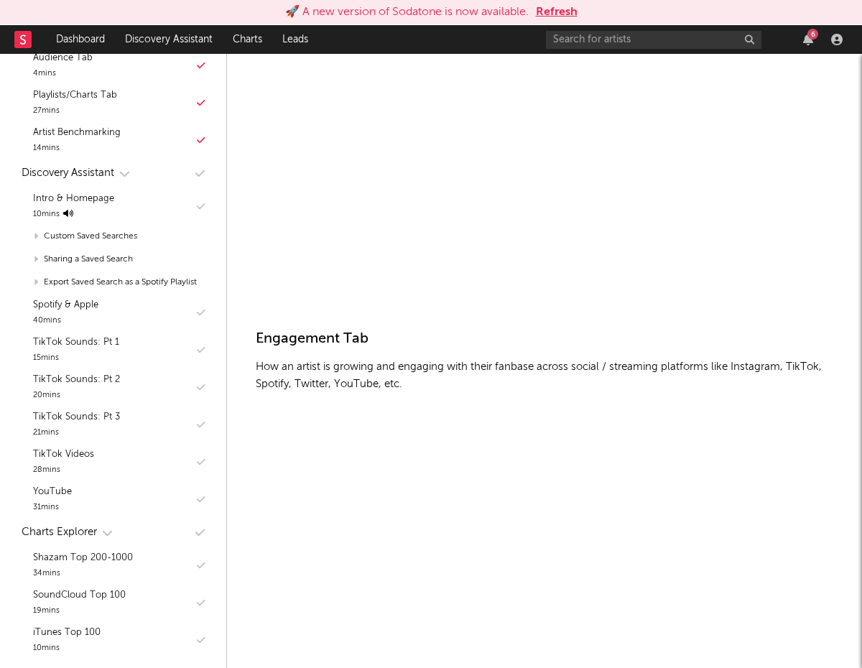
scroll to position [4349, 0]
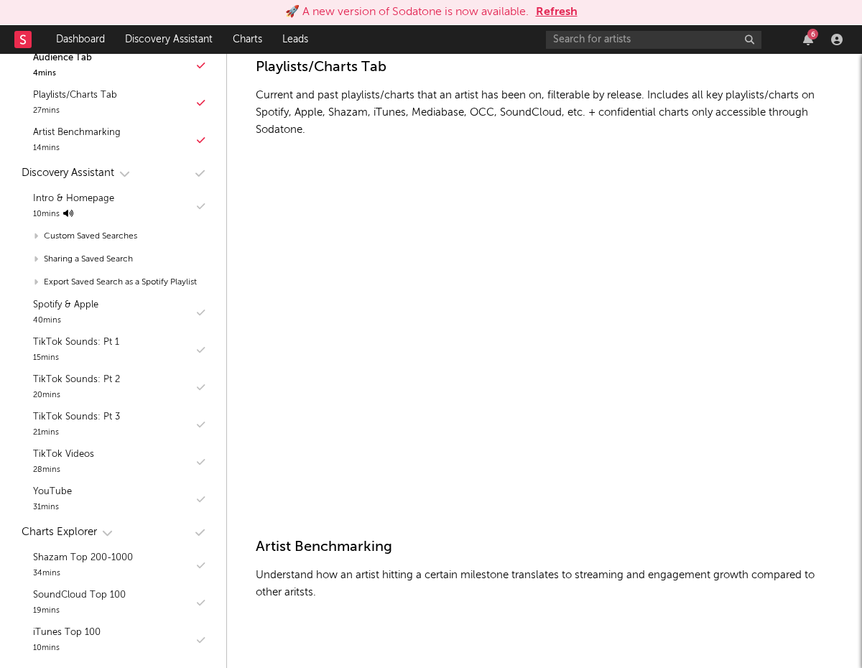
scroll to position [5987, 0]
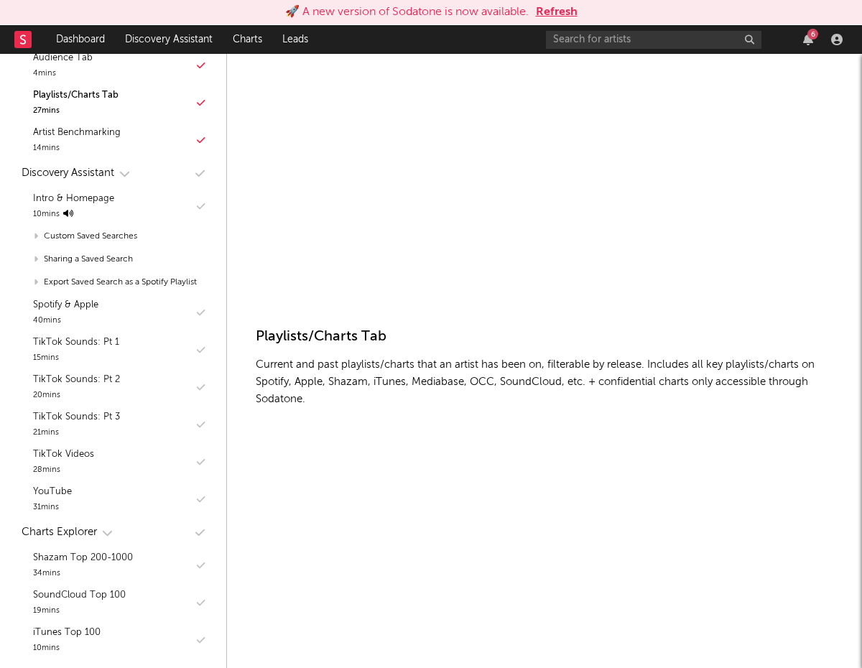
scroll to position [5659, 0]
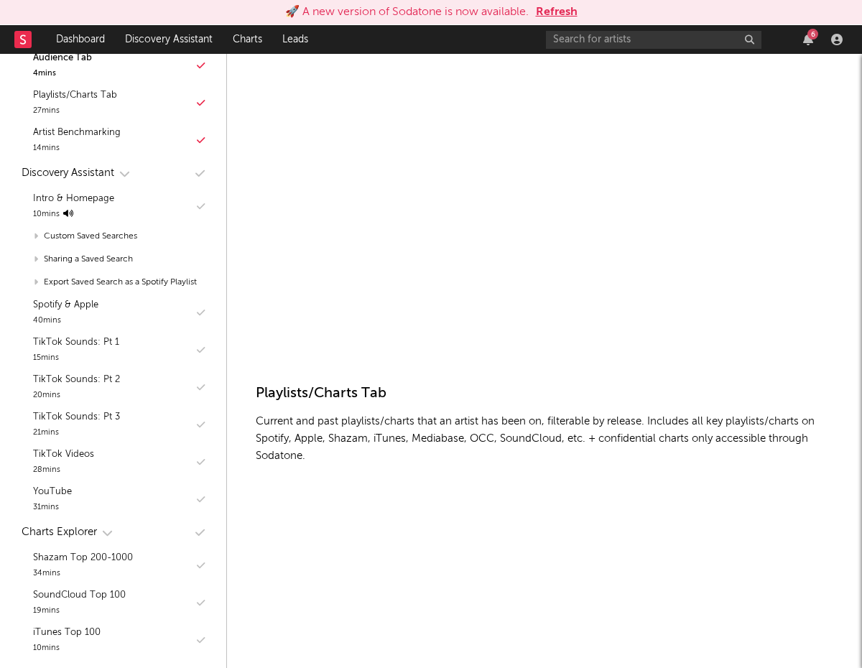
click at [101, 170] on div "Discovery Assistant" at bounding box center [68, 172] width 93 height 17
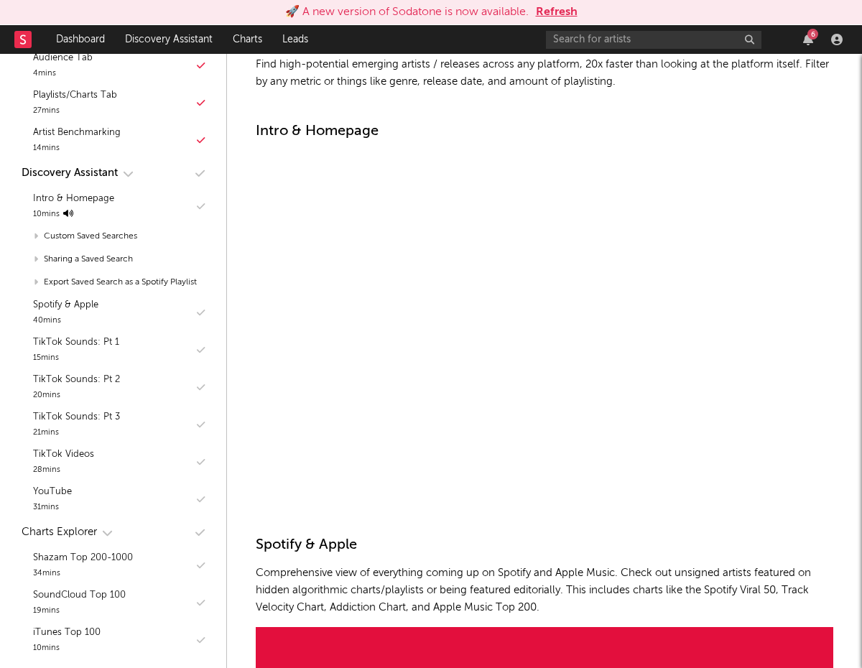
scroll to position [7173, 0]
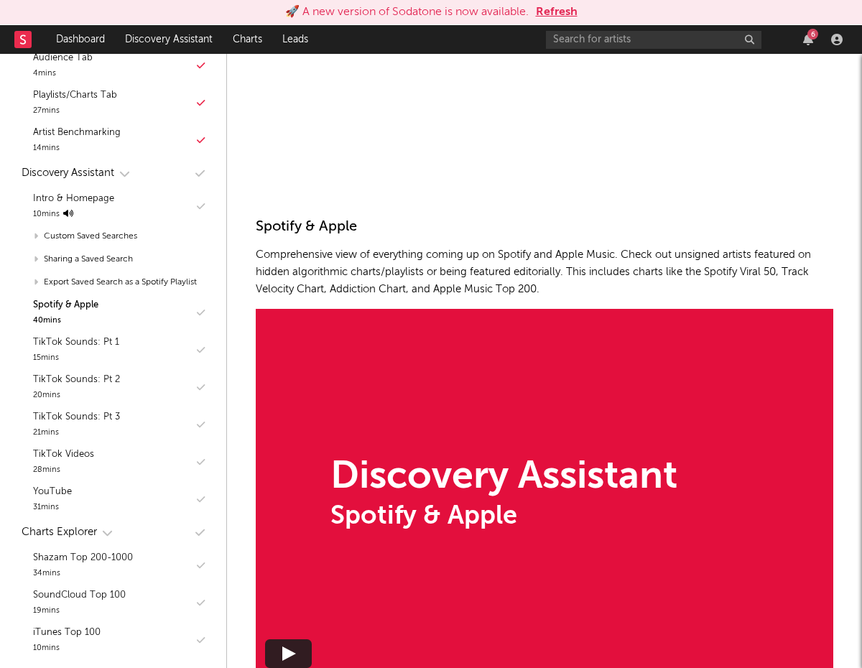
scroll to position [7261, 0]
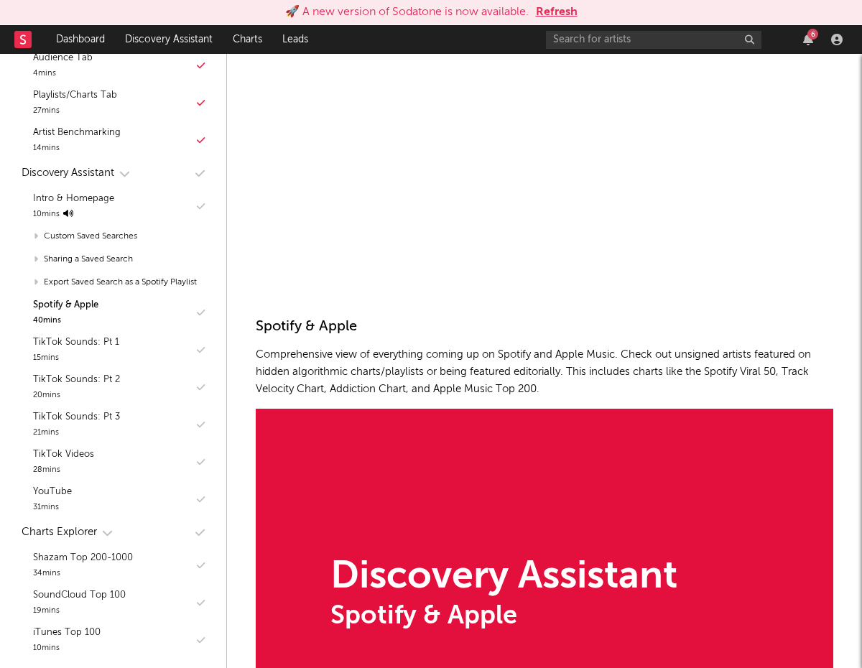
scroll to position [7243, 0]
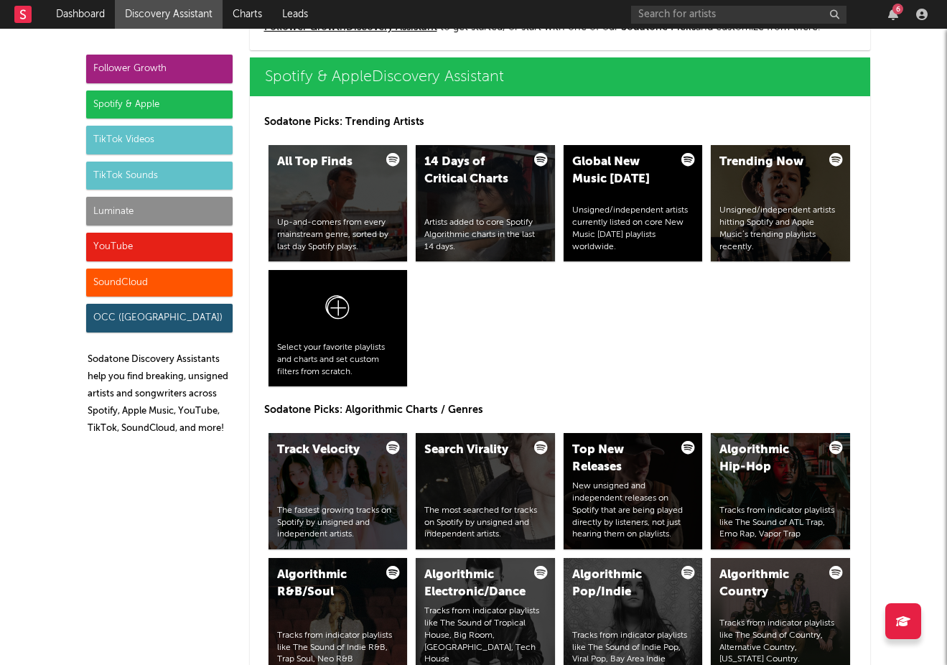
scroll to position [1445, 0]
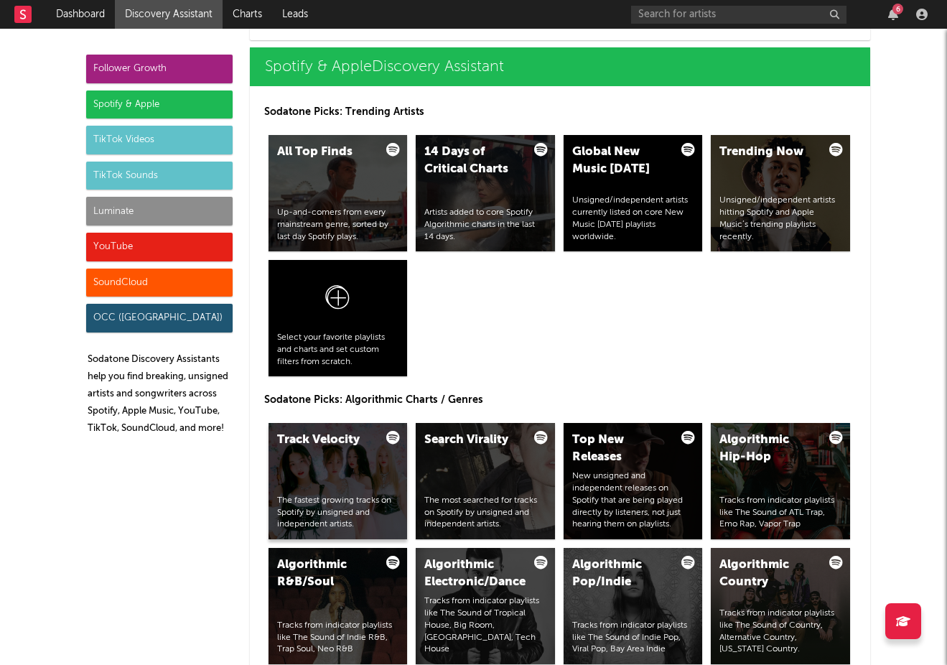
click at [354, 457] on div "Track Velocity The fastest growing tracks on Spotify by unsigned and independen…" at bounding box center [338, 481] width 139 height 116
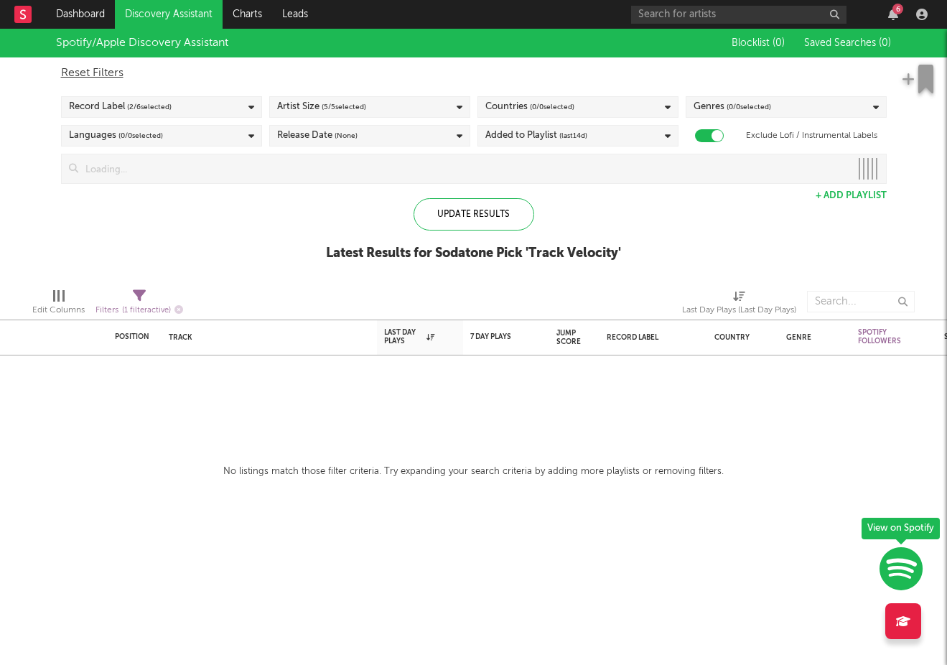
click at [207, 105] on div "Record Label ( 2 / 6 selected)" at bounding box center [161, 107] width 201 height 22
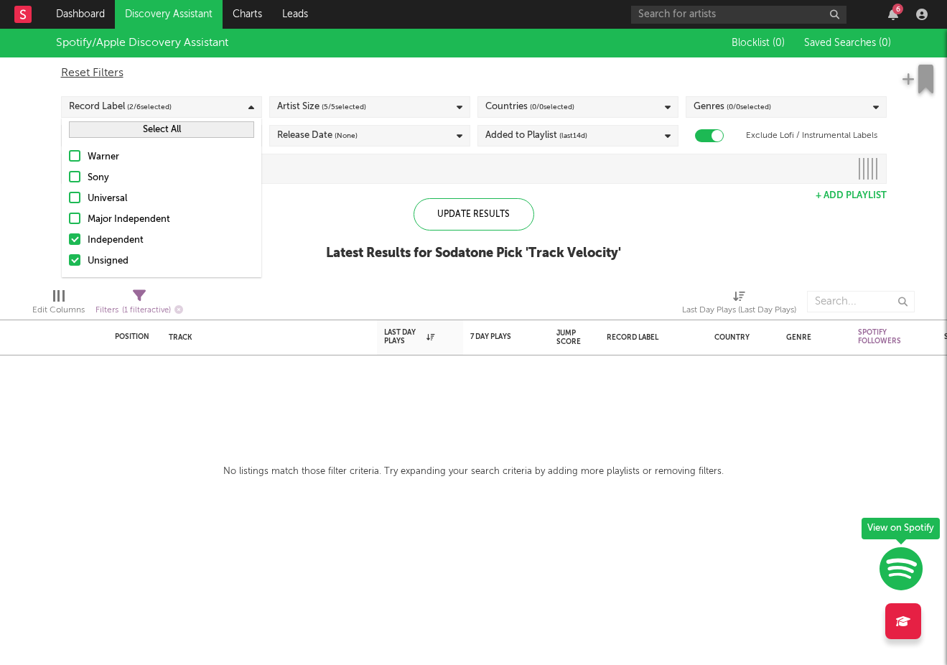
click at [150, 238] on div "Independent" at bounding box center [171, 240] width 167 height 17
click at [69, 238] on input "Independent" at bounding box center [69, 240] width 0 height 17
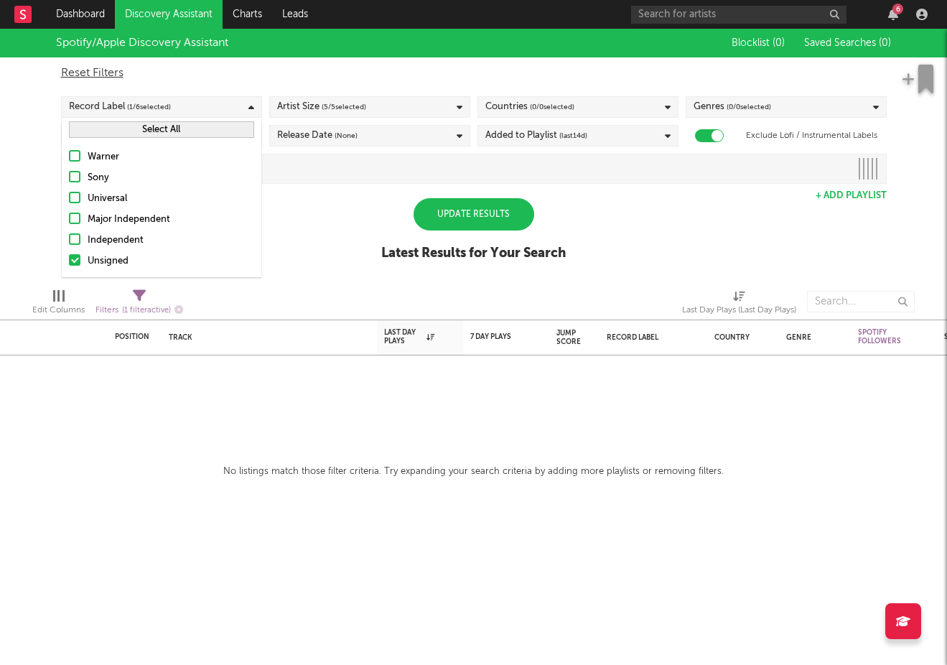
click at [148, 243] on div "Independent" at bounding box center [171, 240] width 167 height 17
click at [69, 243] on input "Independent" at bounding box center [69, 240] width 0 height 17
click at [350, 98] on span "( 5 / 5 selected)" at bounding box center [344, 106] width 45 height 17
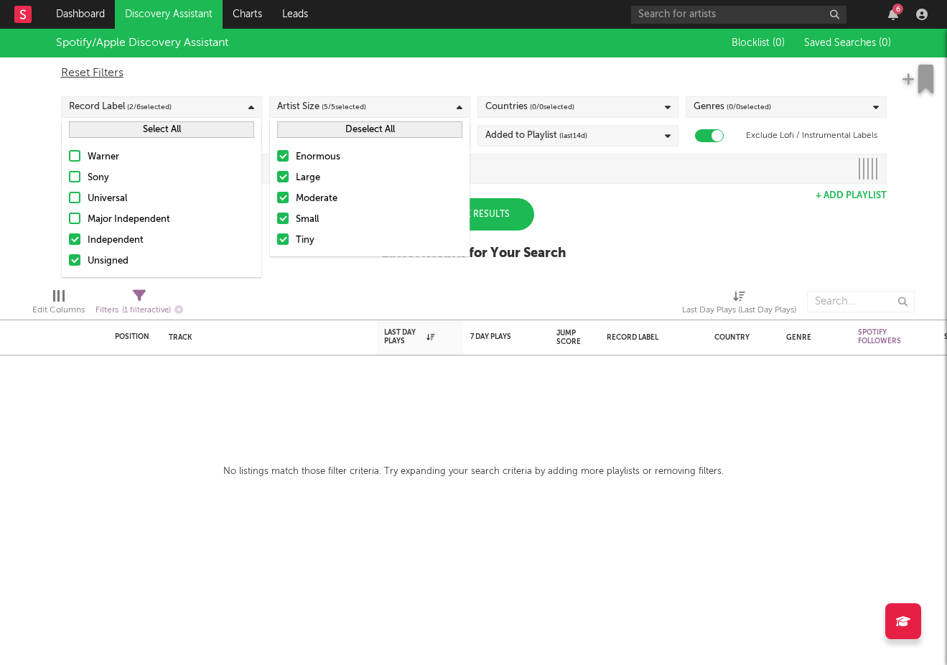
click at [373, 130] on button "Deselect All" at bounding box center [369, 129] width 185 height 17
click at [532, 99] on span "( 0 / 0 selected)" at bounding box center [552, 106] width 45 height 17
click at [769, 111] on span "( 0 / 0 selected)" at bounding box center [749, 106] width 45 height 17
click at [764, 131] on button "Deselect All" at bounding box center [786, 129] width 185 height 17
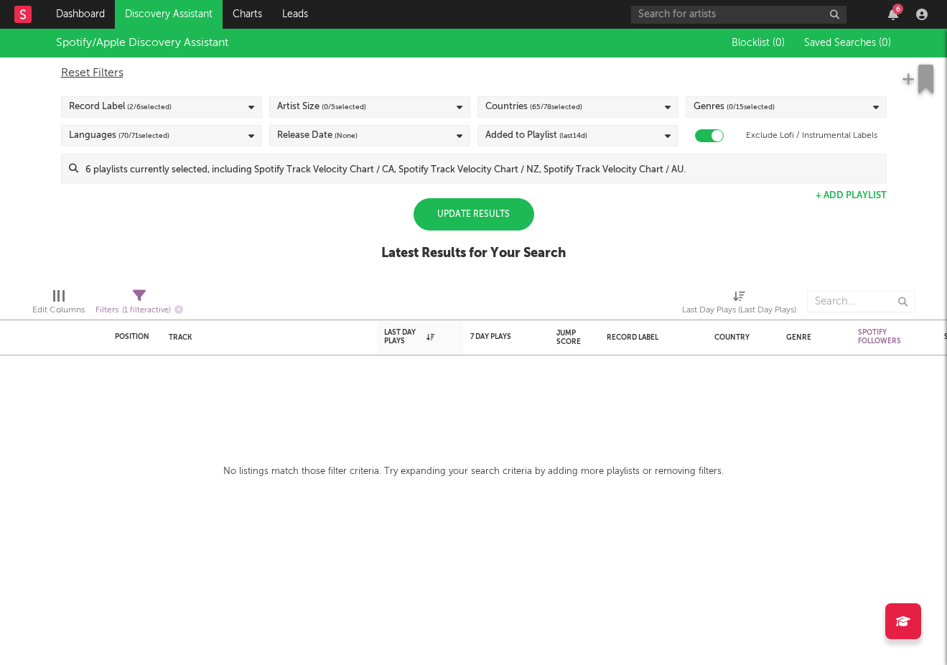
click at [425, 294] on div "Edit Columns Filters ( 1 filter active) Last Day Plays (Last Day Plays)" at bounding box center [473, 297] width 947 height 43
click at [466, 226] on div "Update Results" at bounding box center [474, 214] width 121 height 32
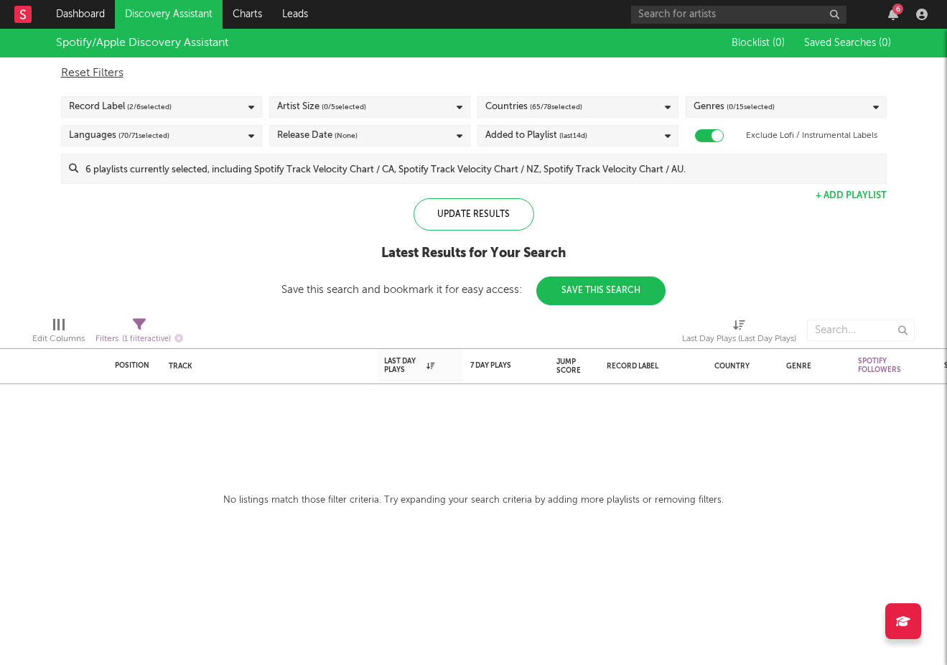
click at [156, 141] on span "( 70 / 71 selected)" at bounding box center [143, 135] width 51 height 17
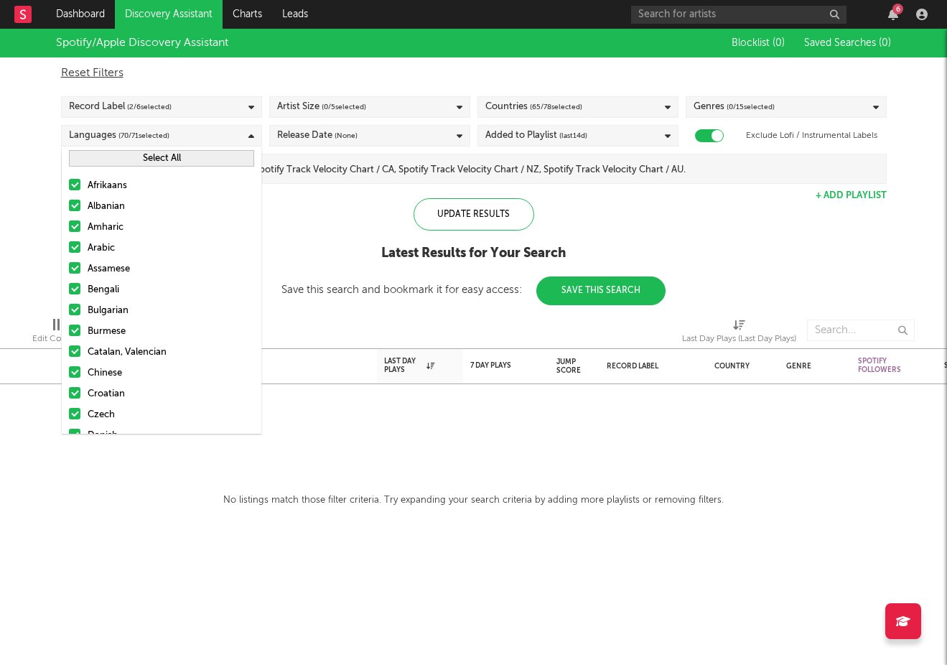
click at [190, 158] on button "Select All" at bounding box center [161, 158] width 185 height 17
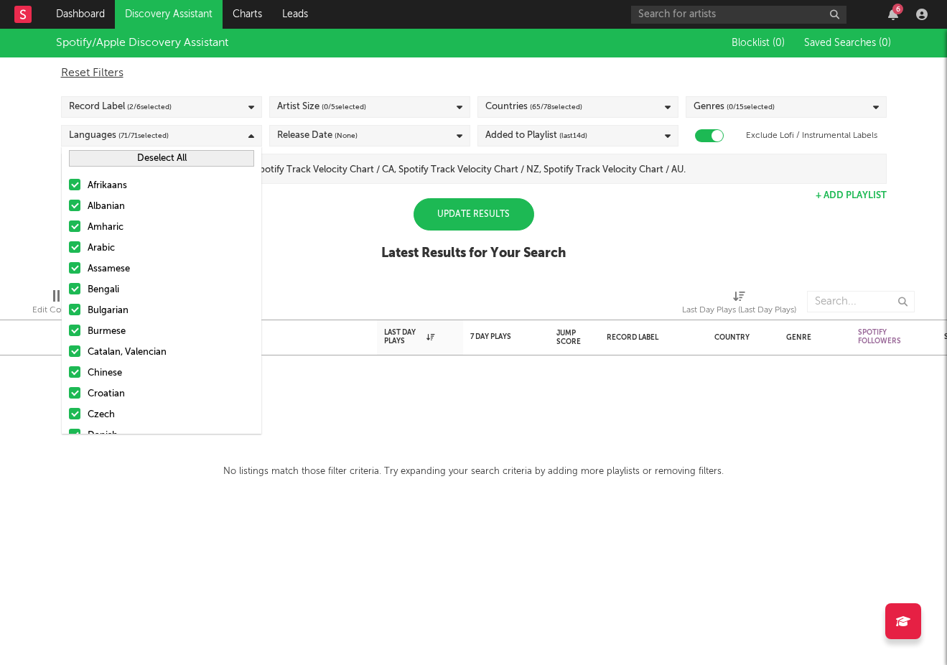
click at [190, 158] on button "Deselect All" at bounding box center [161, 158] width 185 height 17
click at [415, 141] on div "Release Date (None)" at bounding box center [369, 136] width 201 height 22
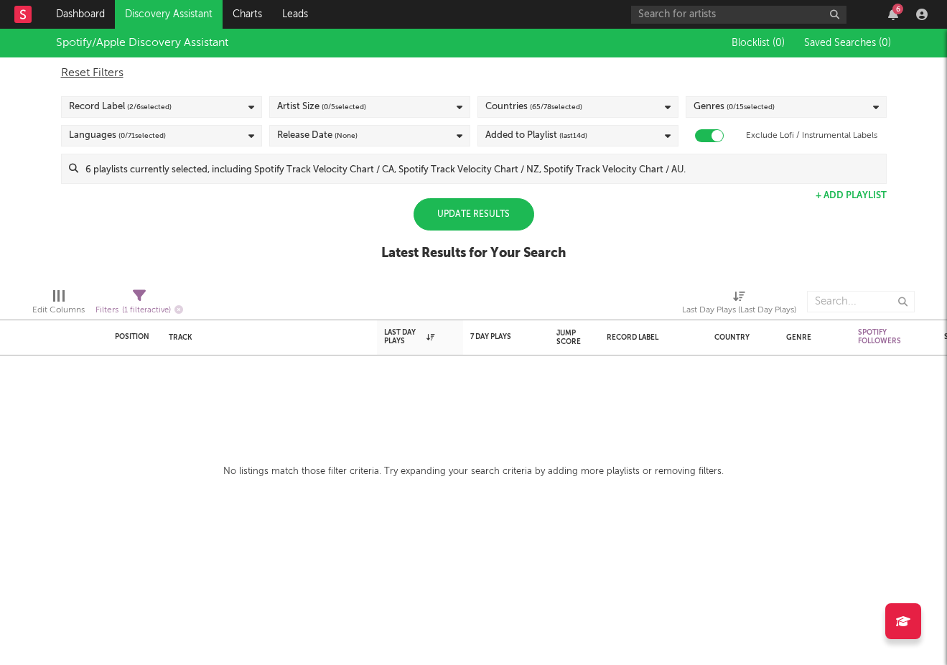
click at [531, 189] on div "Spotify/Apple Discovery Assistant Blocklist ( 0 ) Saved Searches ( 0 ) Reset Fi…" at bounding box center [473, 153] width 947 height 248
click at [501, 218] on div "Update Results" at bounding box center [474, 214] width 121 height 32
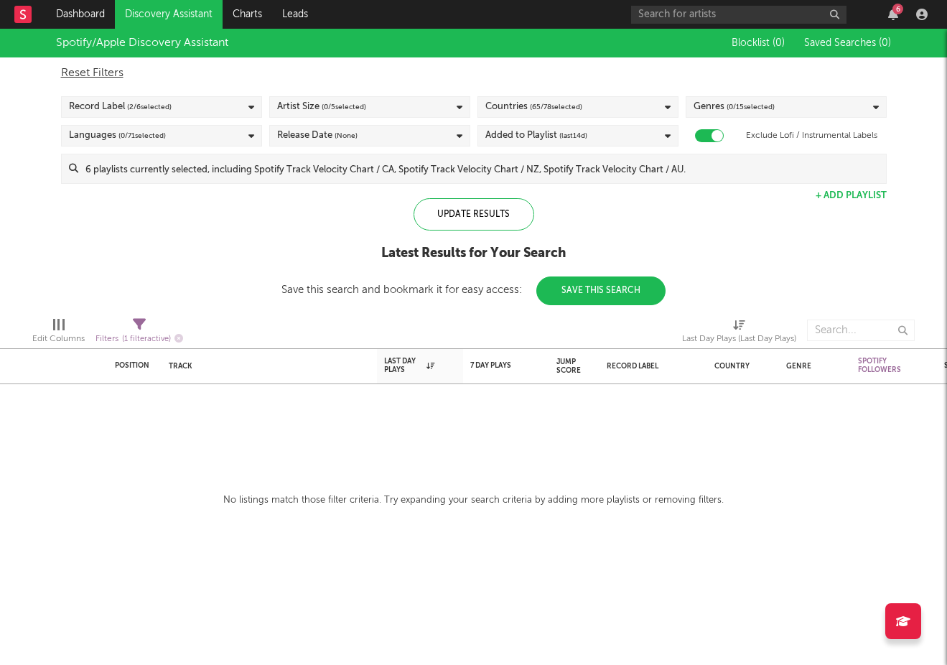
click at [704, 137] on div at bounding box center [709, 135] width 29 height 13
click at [704, 137] on div at bounding box center [701, 135] width 11 height 11
checkbox input "true"
click at [630, 108] on div "Countries ( 65 / 78 selected)" at bounding box center [577, 107] width 201 height 22
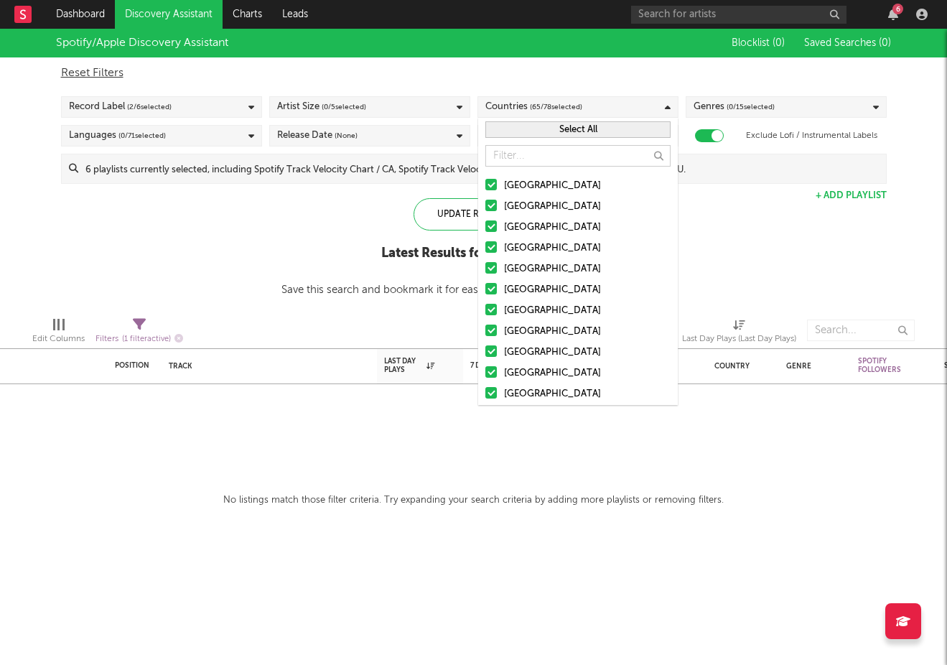
click at [610, 131] on button "Select All" at bounding box center [577, 129] width 185 height 17
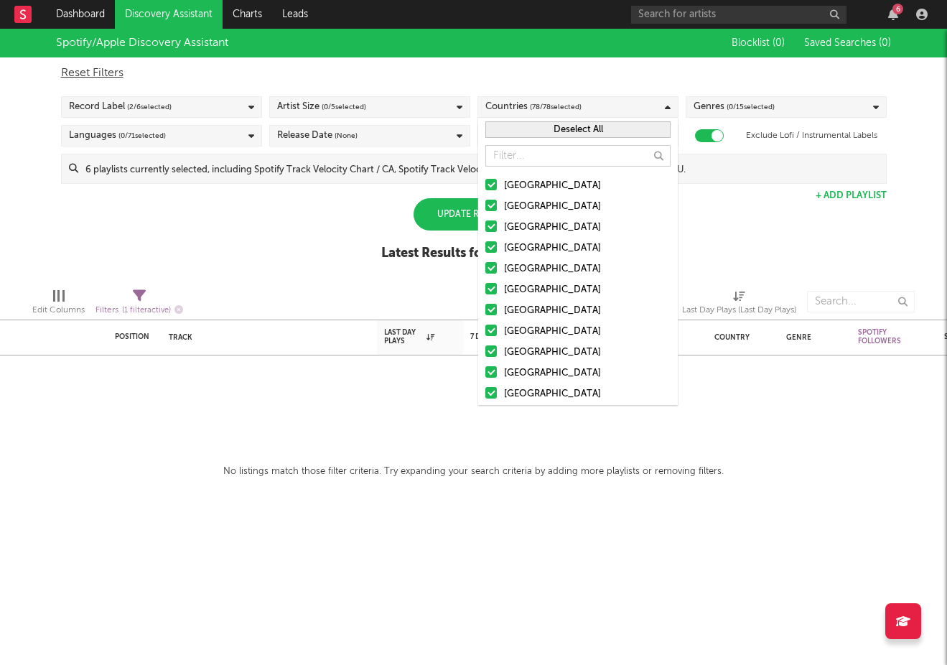
click at [610, 131] on button "Deselect All" at bounding box center [577, 129] width 185 height 17
click at [372, 188] on div "Spotify/Apple Discovery Assistant Blocklist ( 0 ) Saved Searches ( 0 ) Reset Fi…" at bounding box center [473, 153] width 947 height 248
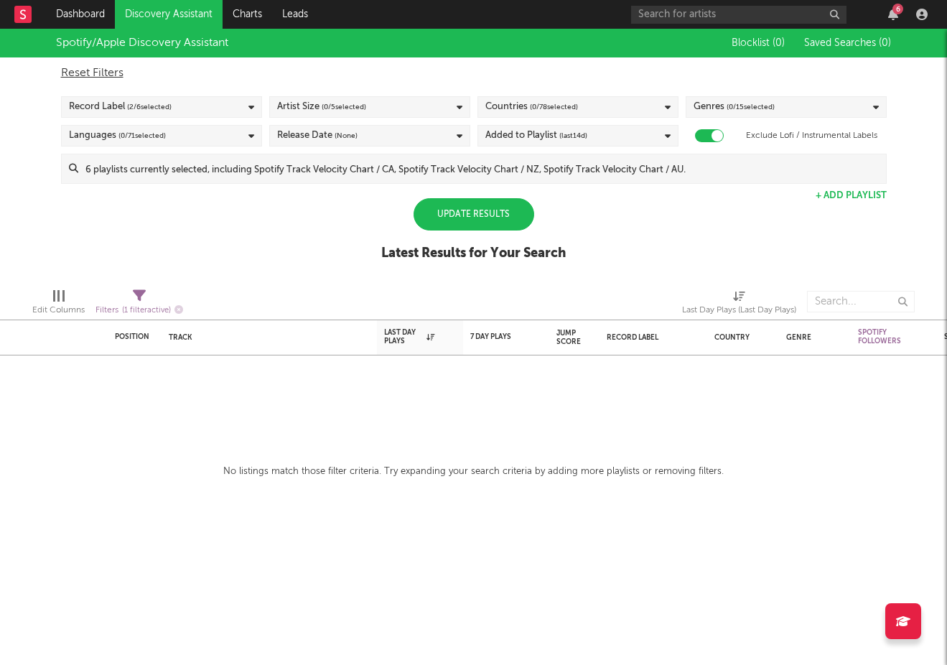
click at [469, 205] on div "Update Results" at bounding box center [474, 214] width 121 height 32
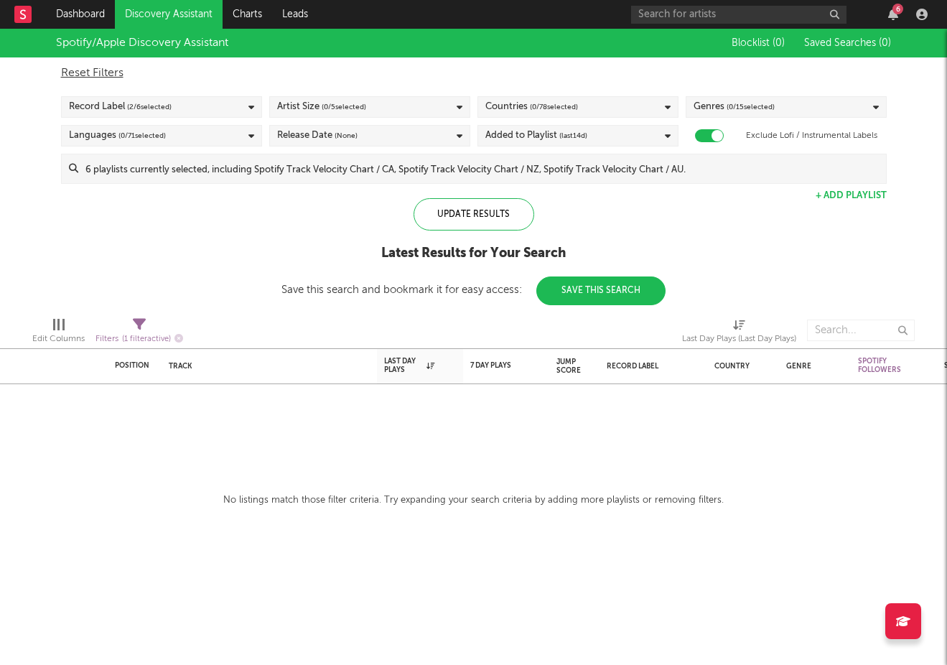
click at [219, 109] on div "Record Label ( 2 / 6 selected)" at bounding box center [161, 107] width 201 height 22
click at [327, 264] on div "Update Results Latest Results for Your Search Save this search and bookmark it …" at bounding box center [473, 251] width 384 height 107
click at [150, 14] on link "Discovery Assistant" at bounding box center [169, 14] width 108 height 29
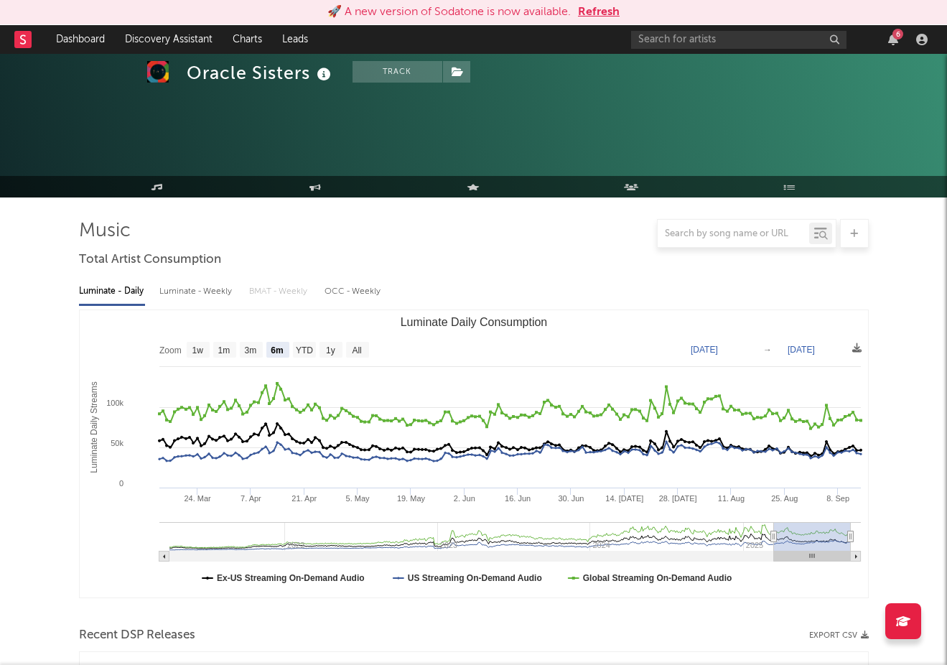
select select "6m"
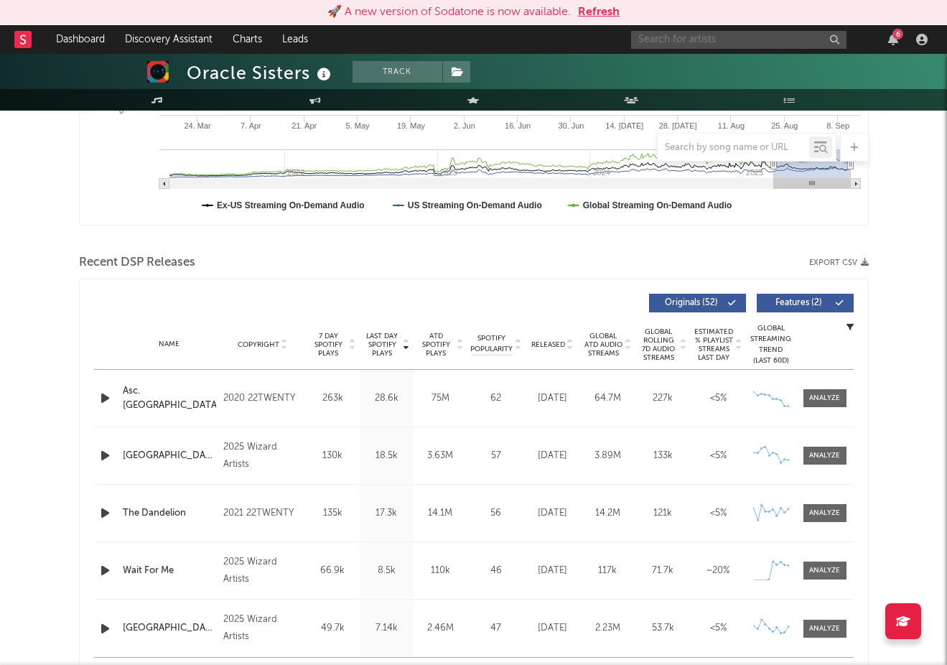
click at [715, 41] on input "text" at bounding box center [738, 40] width 215 height 18
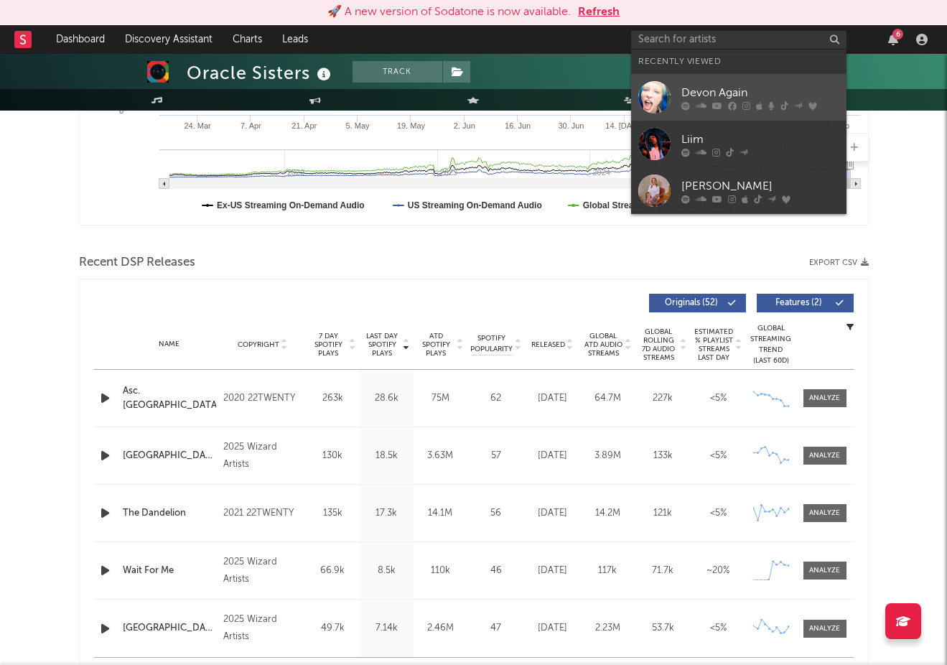
click at [702, 109] on icon at bounding box center [701, 105] width 11 height 9
